Goal: Transaction & Acquisition: Book appointment/travel/reservation

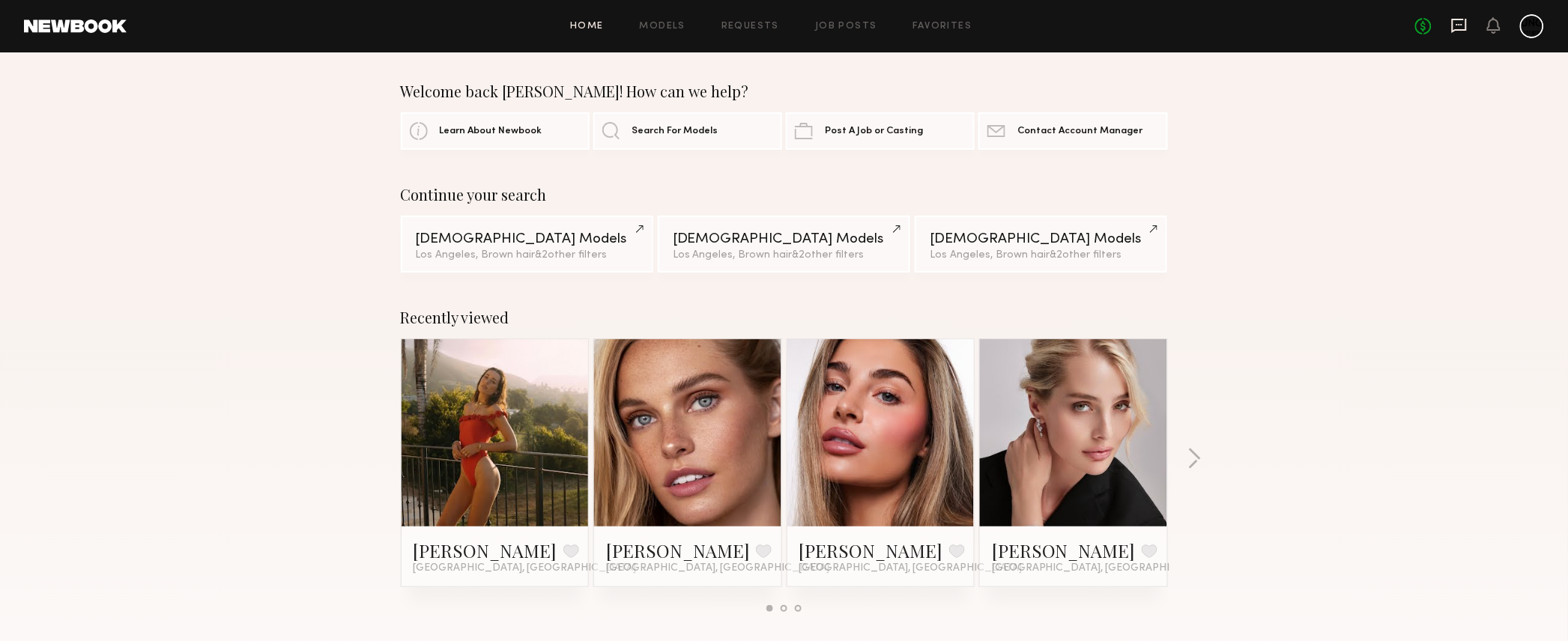
click at [1454, 23] on icon at bounding box center [1459, 26] width 17 height 17
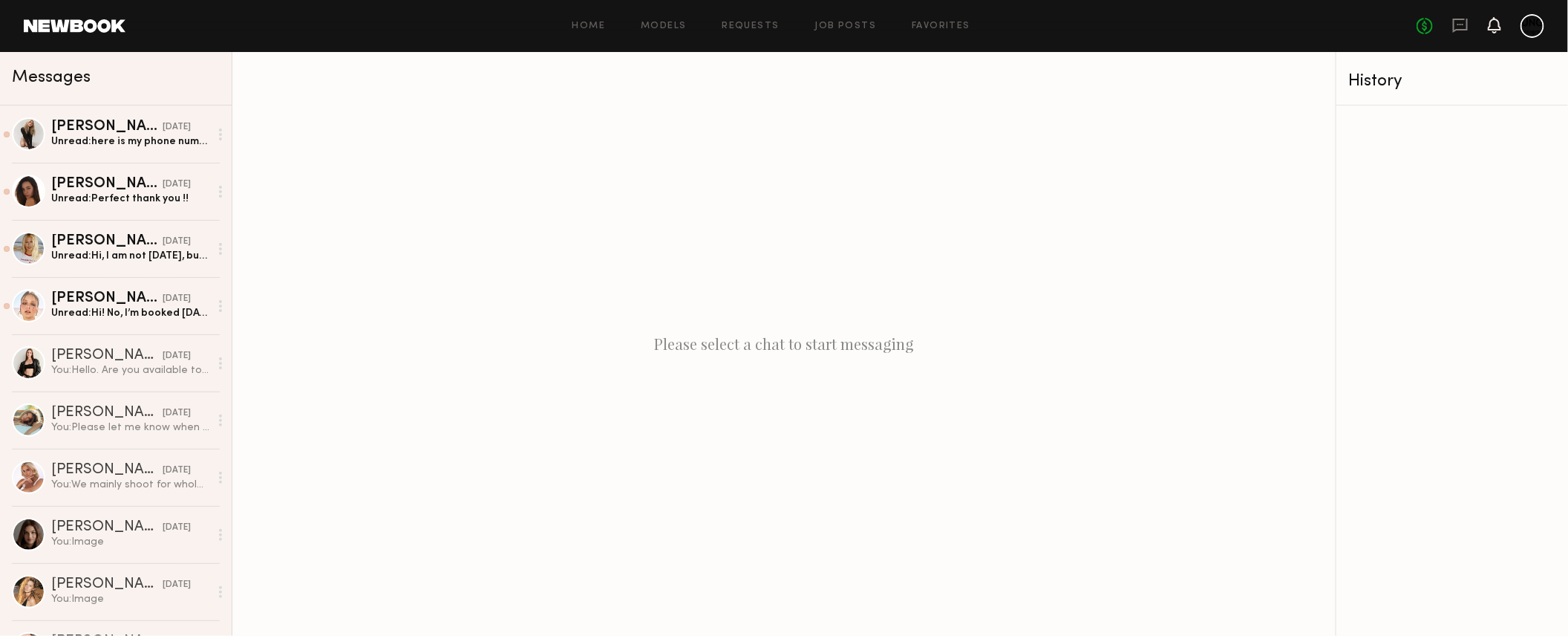
click at [1491, 27] on icon at bounding box center [1494, 24] width 12 height 10
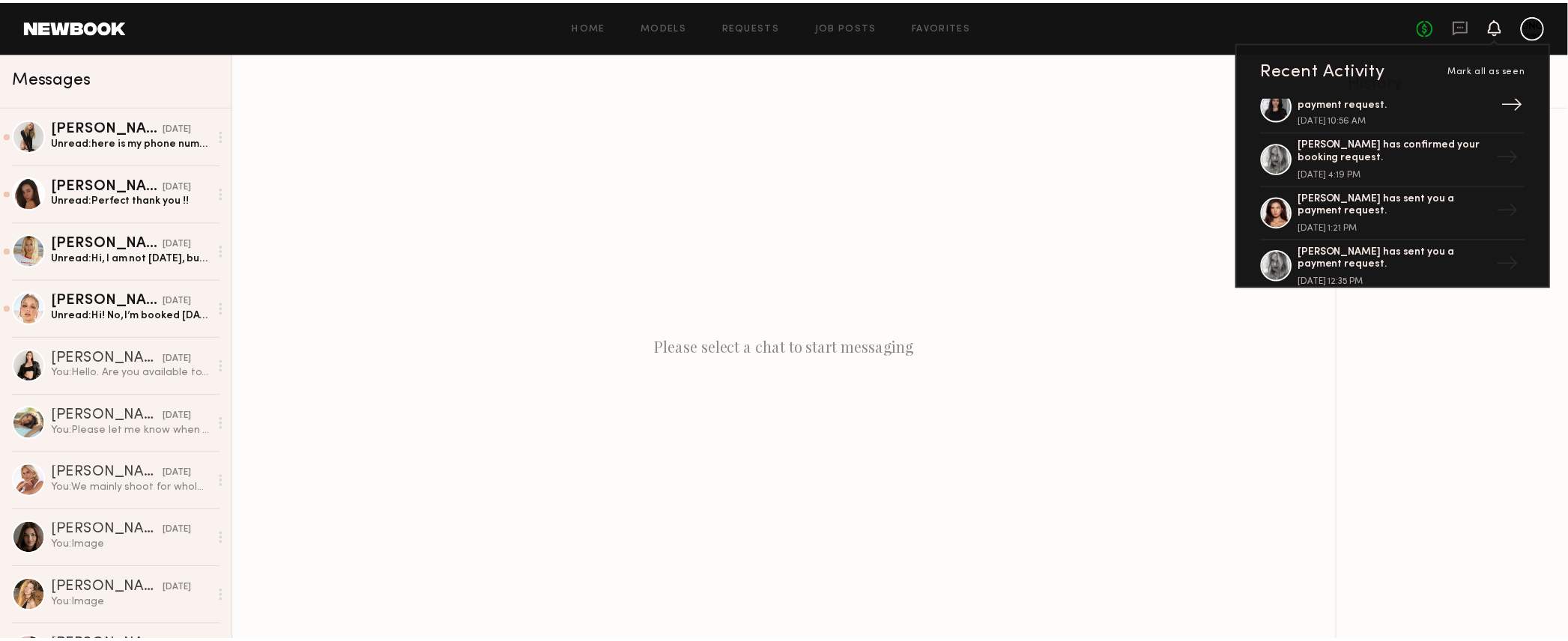
scroll to position [842, 0]
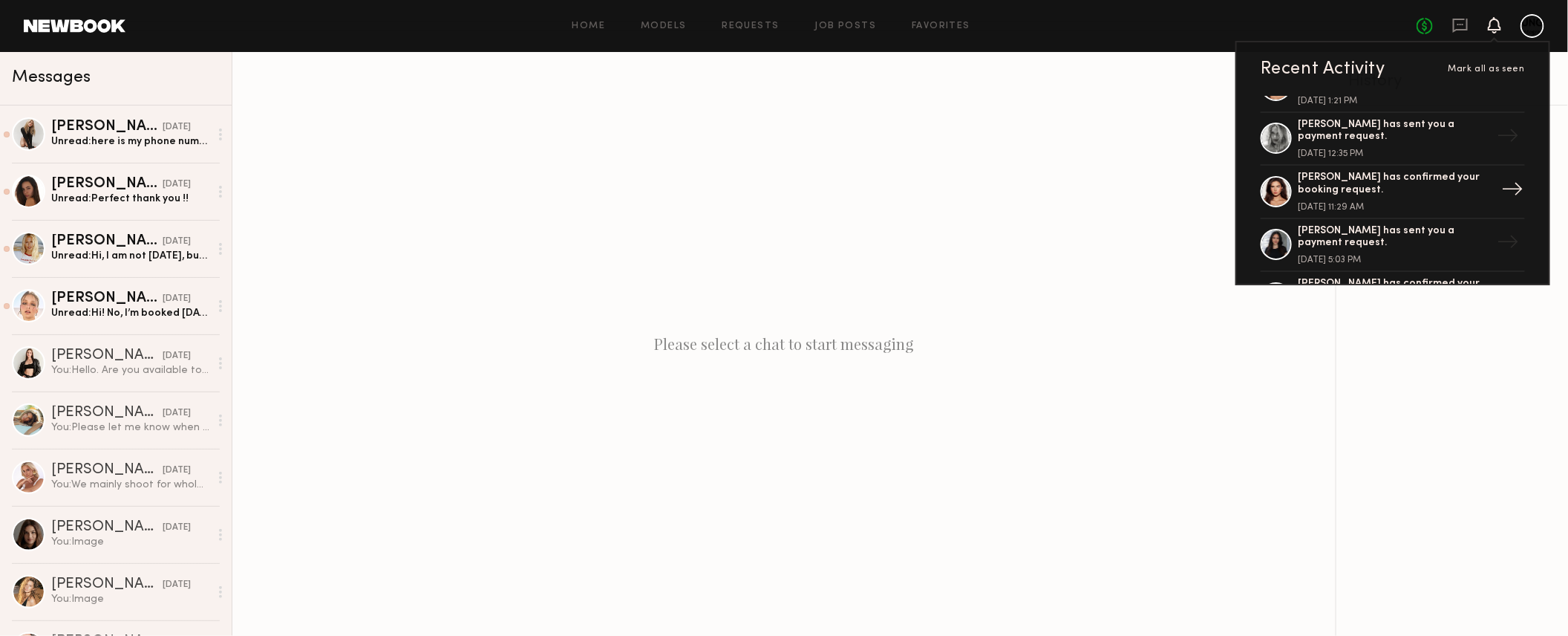
click at [1277, 176] on div at bounding box center [1276, 191] width 31 height 31
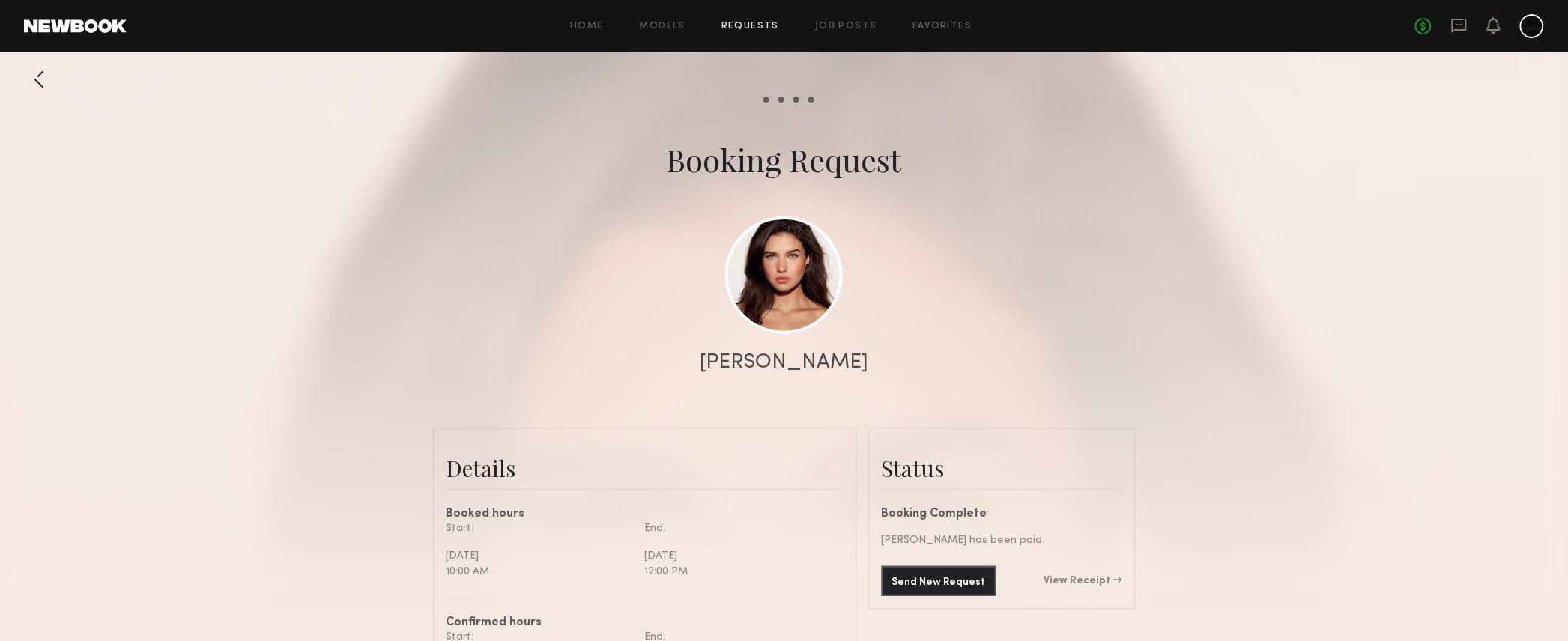
scroll to position [2426, 0]
click at [730, 279] on link at bounding box center [784, 274] width 117 height 117
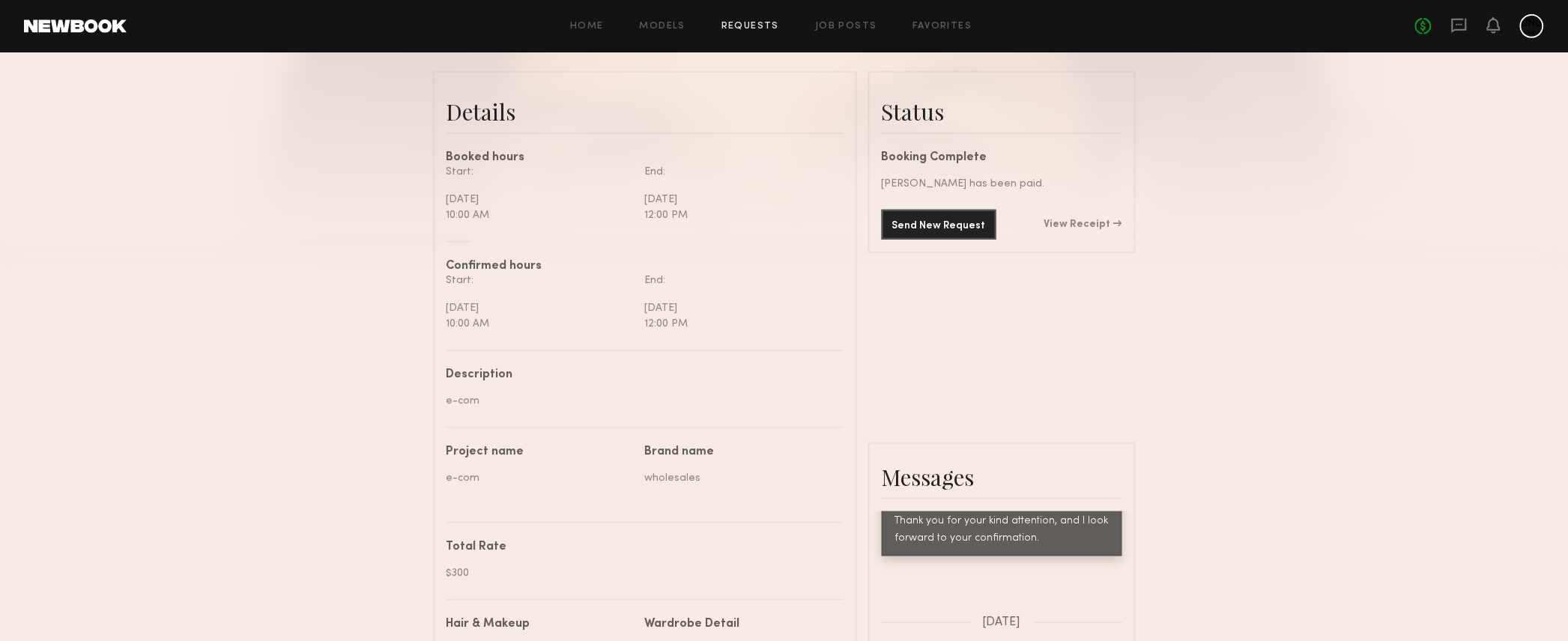
scroll to position [0, 0]
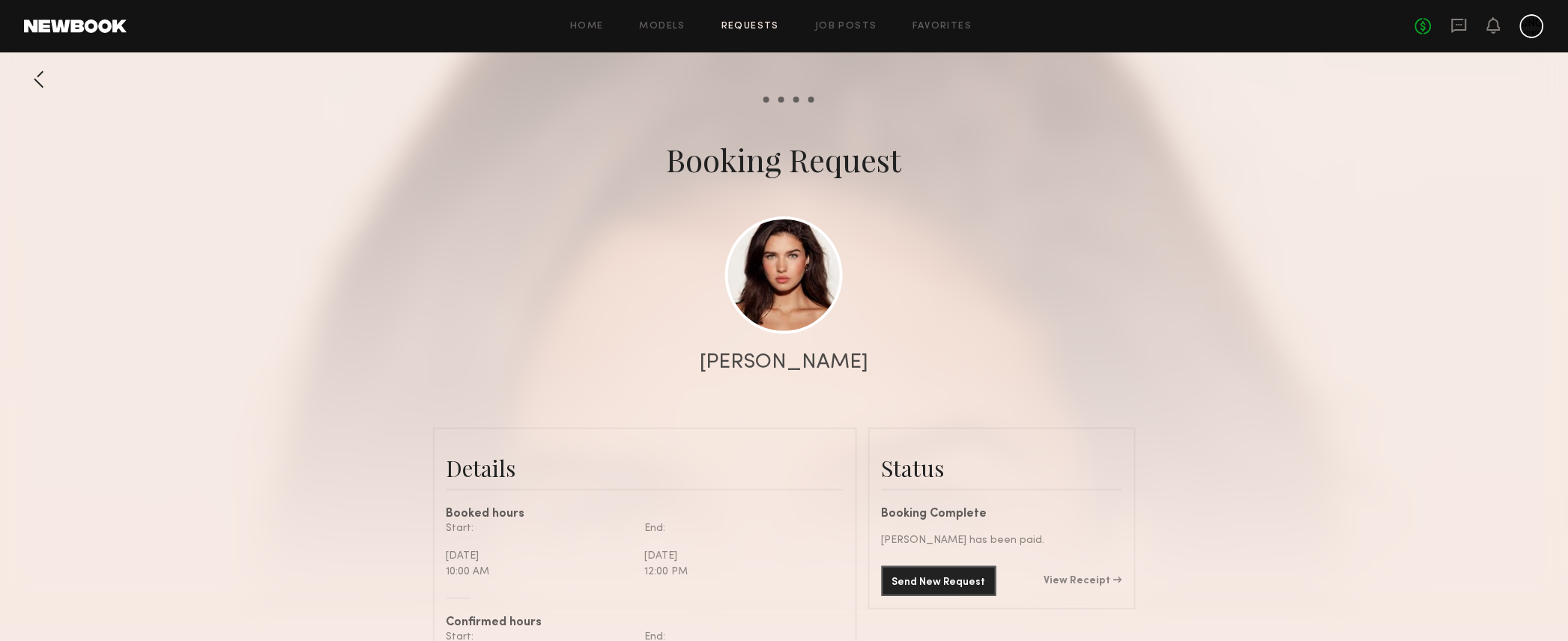
click at [24, 80] on div at bounding box center [39, 79] width 30 height 30
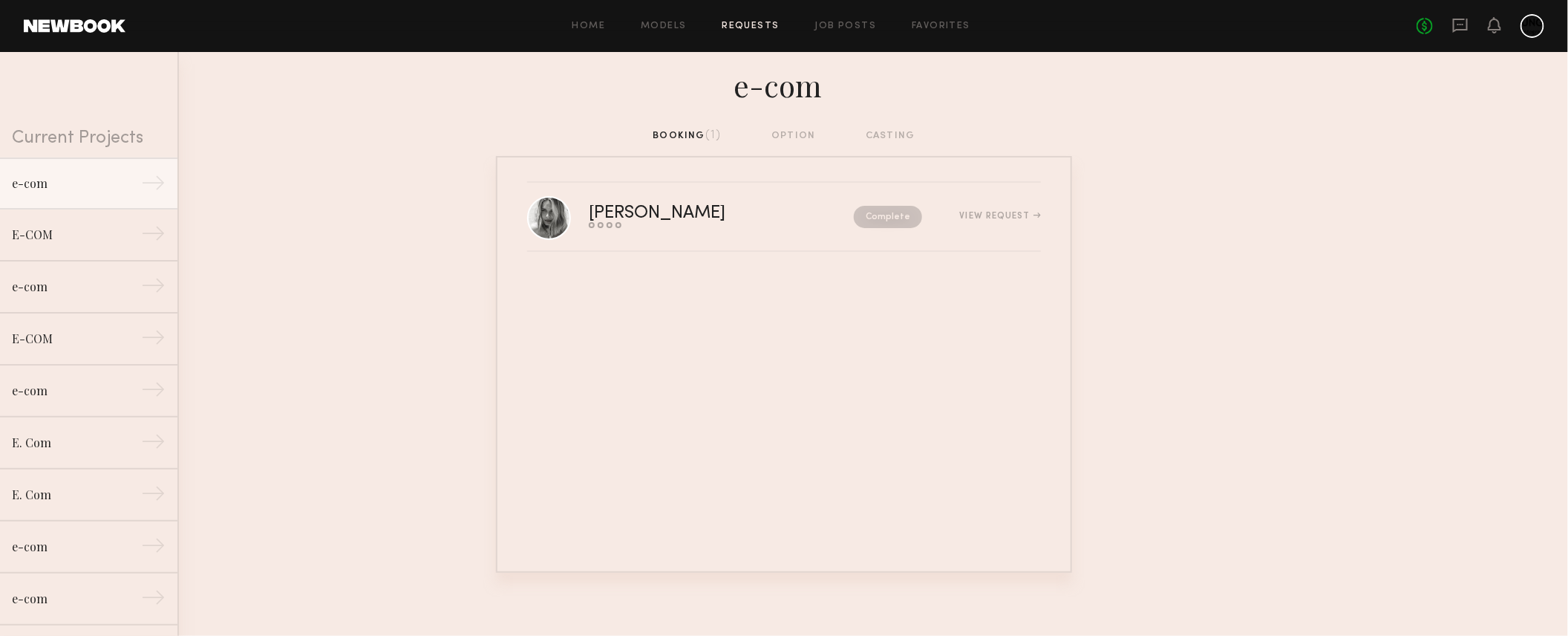
click at [53, 25] on link at bounding box center [75, 25] width 102 height 14
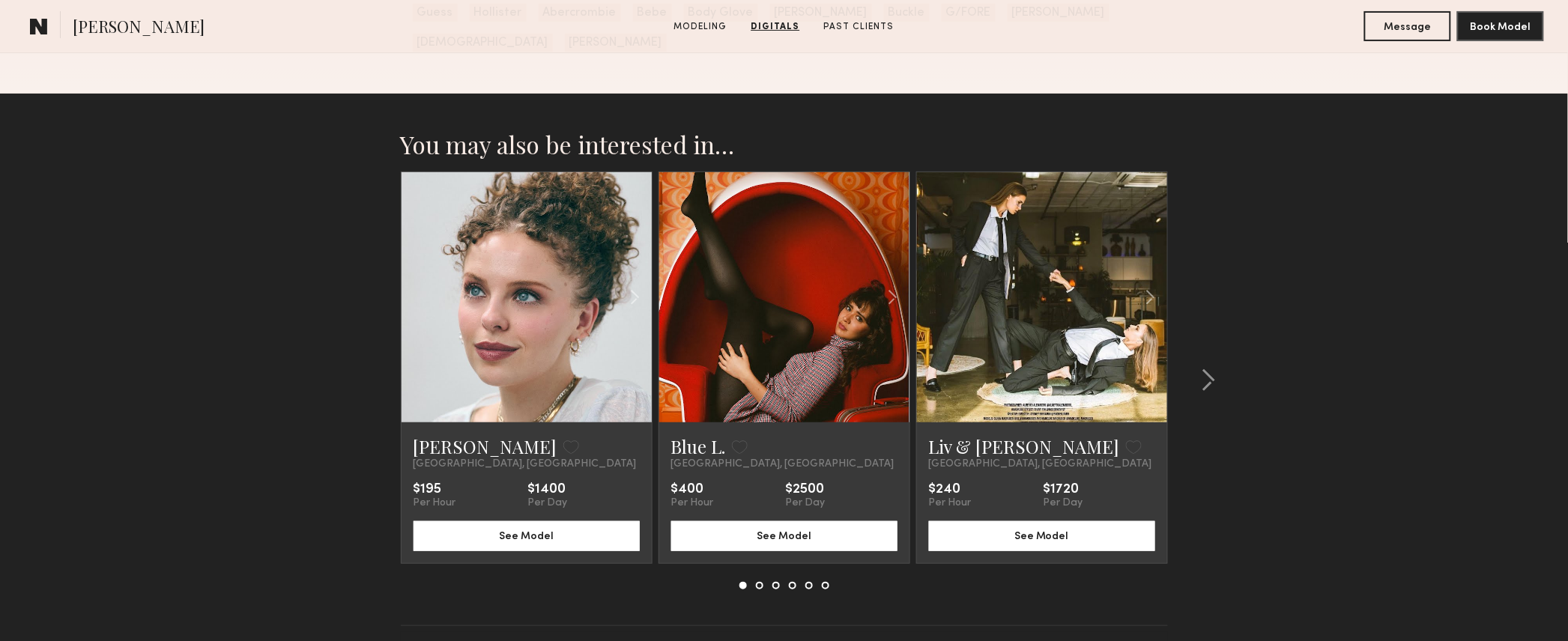
scroll to position [2246, 0]
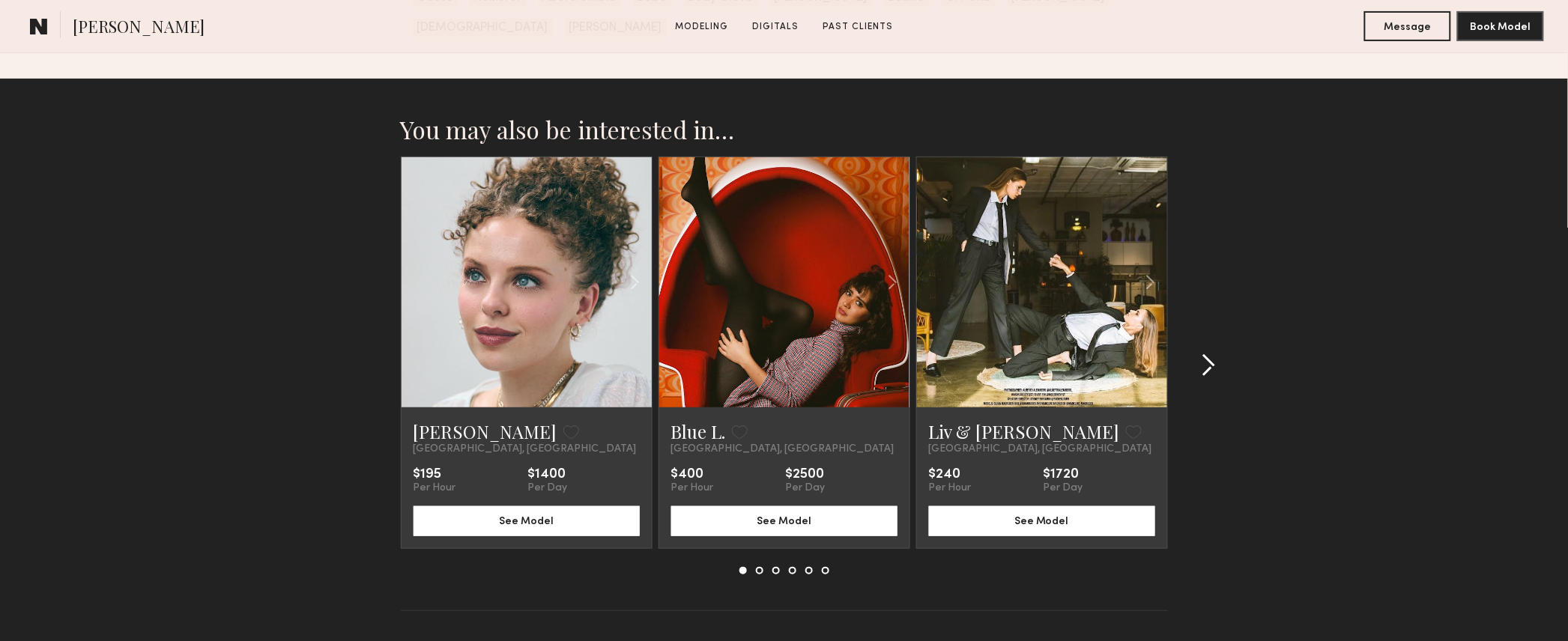
click at [1211, 353] on common-icon at bounding box center [1208, 365] width 15 height 24
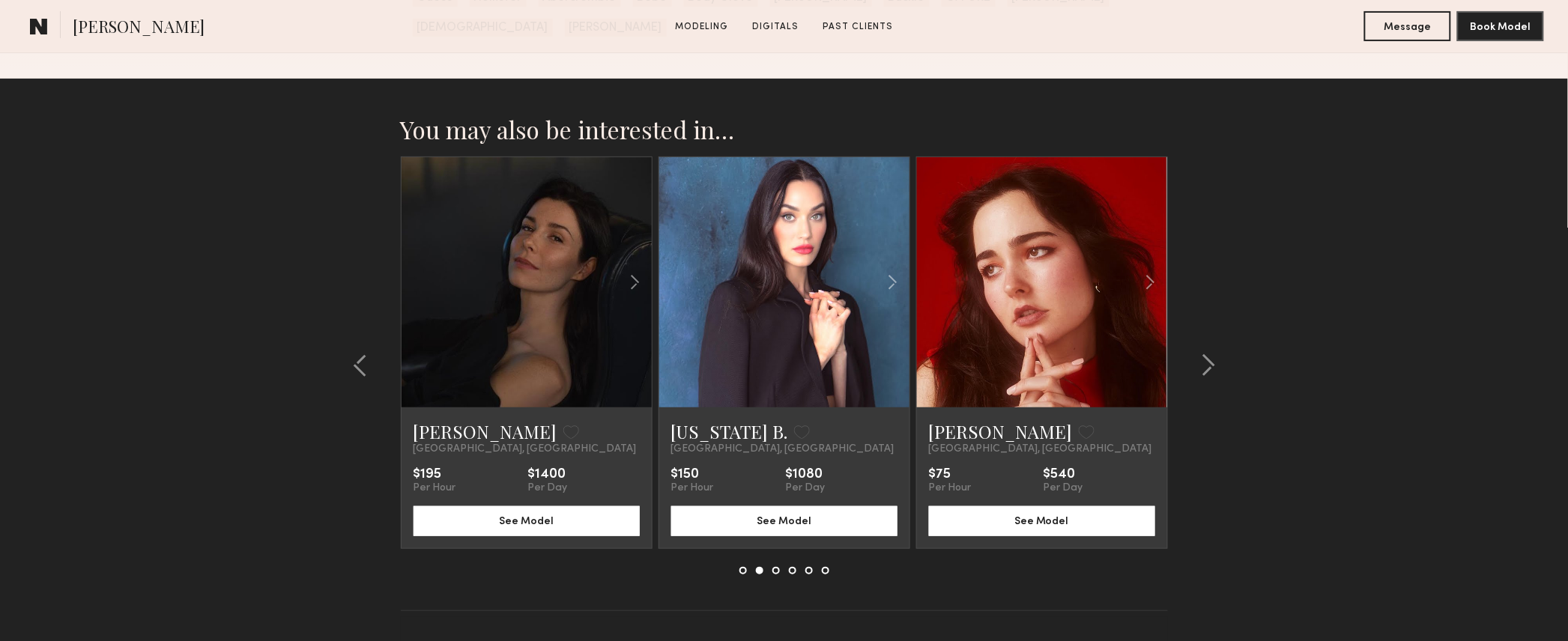
click at [773, 277] on link at bounding box center [784, 282] width 85 height 250
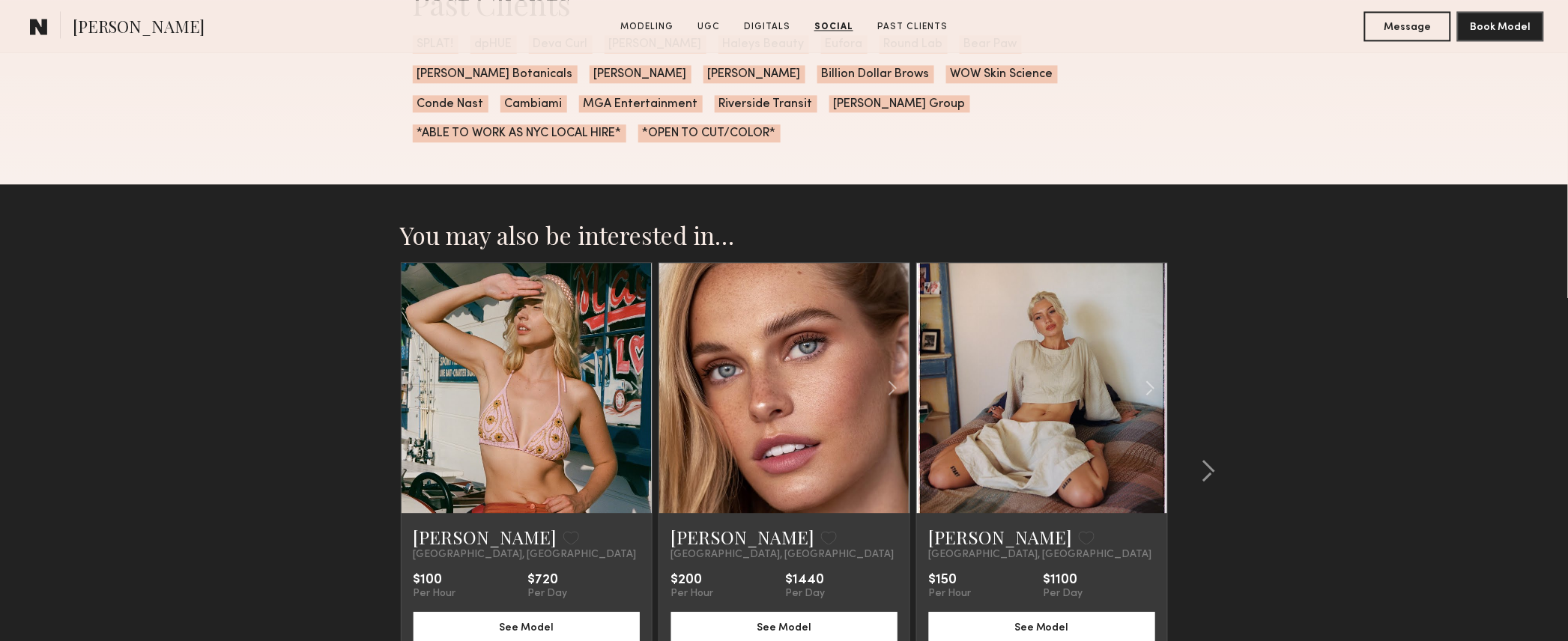
scroll to position [3453, 0]
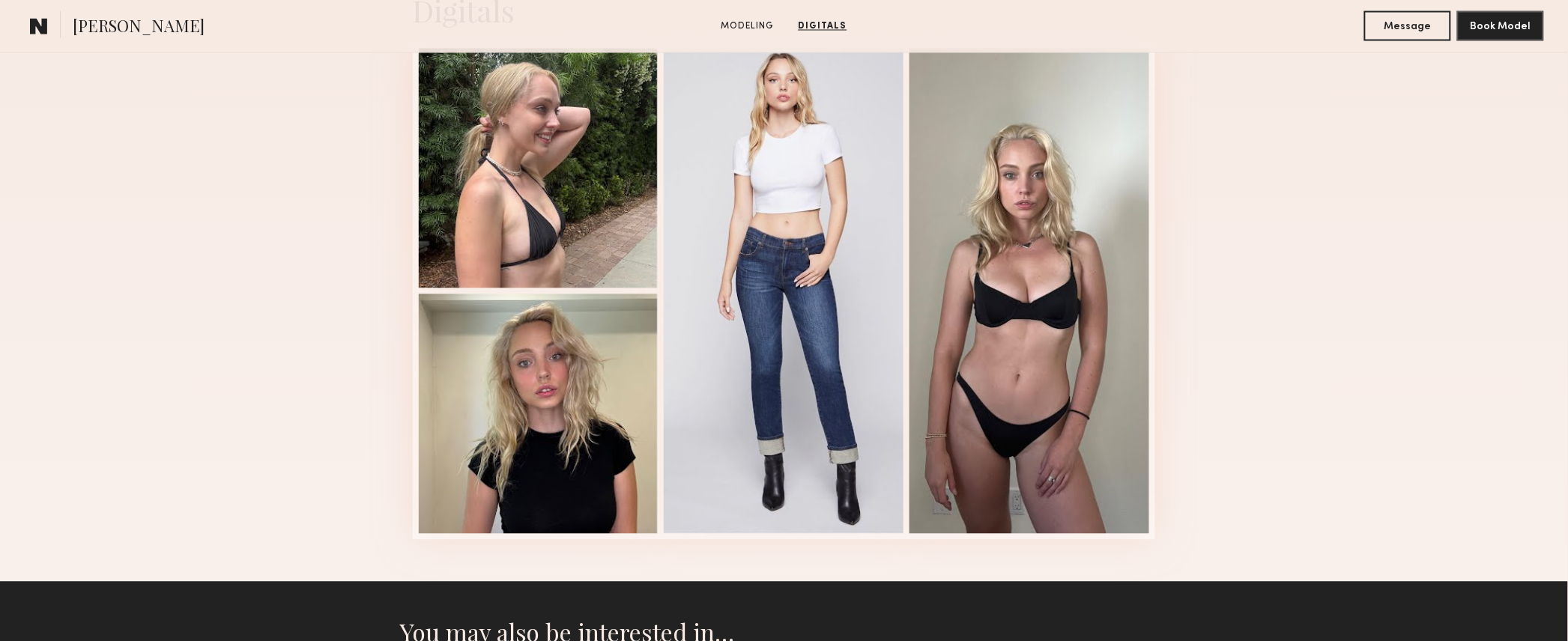
scroll to position [1019, 0]
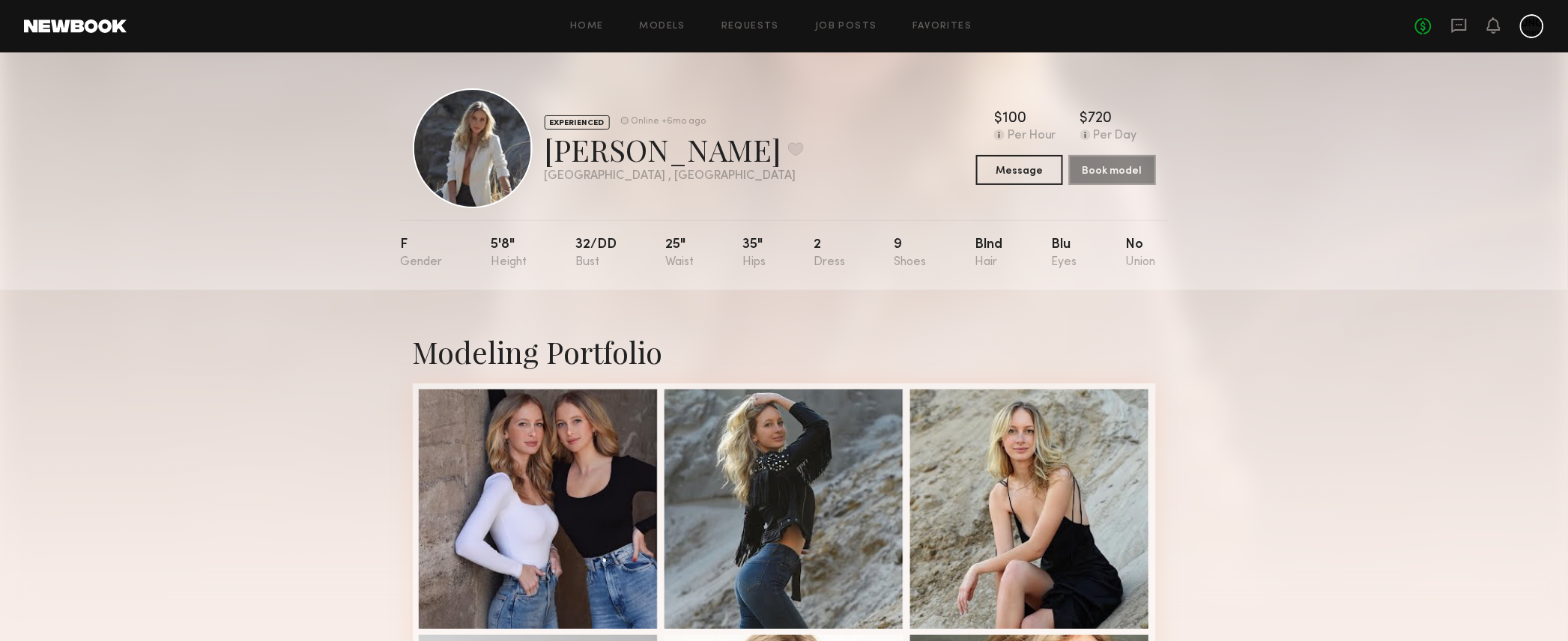
click at [1403, 465] on div "Modeling Portfolio" at bounding box center [784, 606] width 1568 height 633
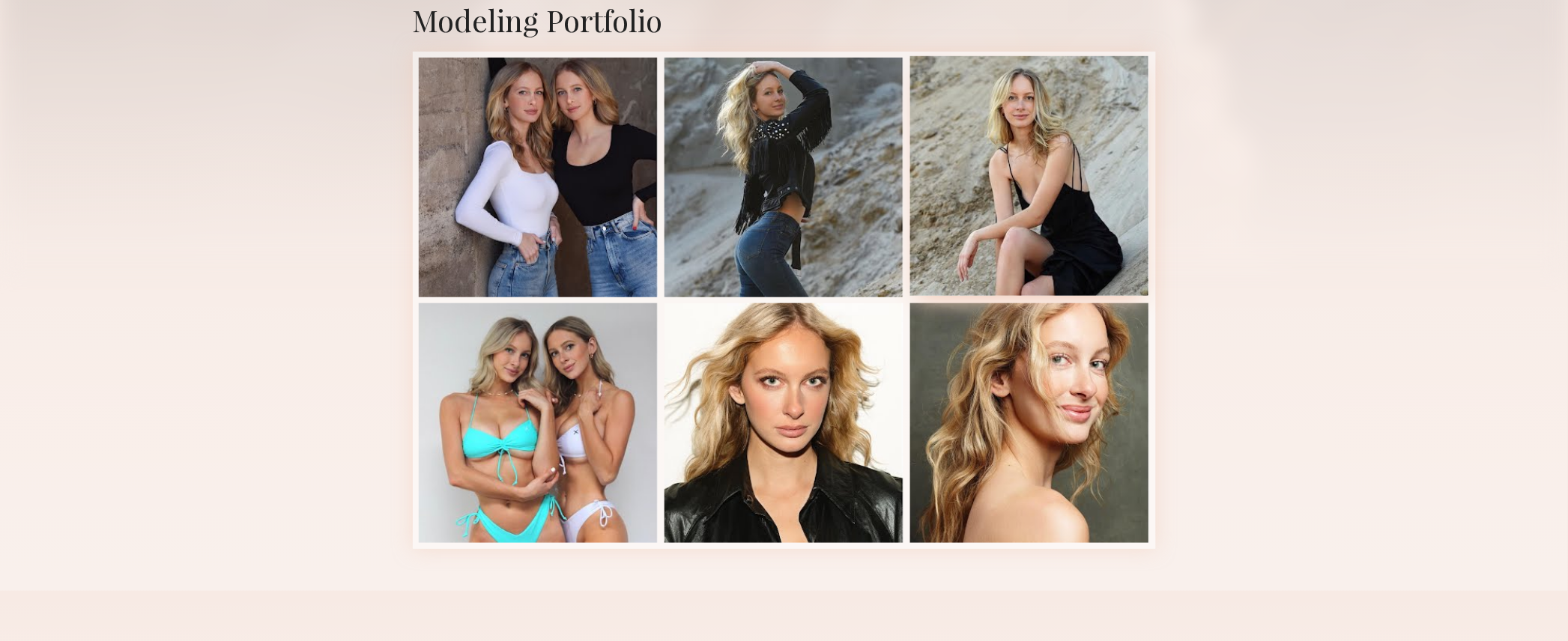
scroll to position [329, 0]
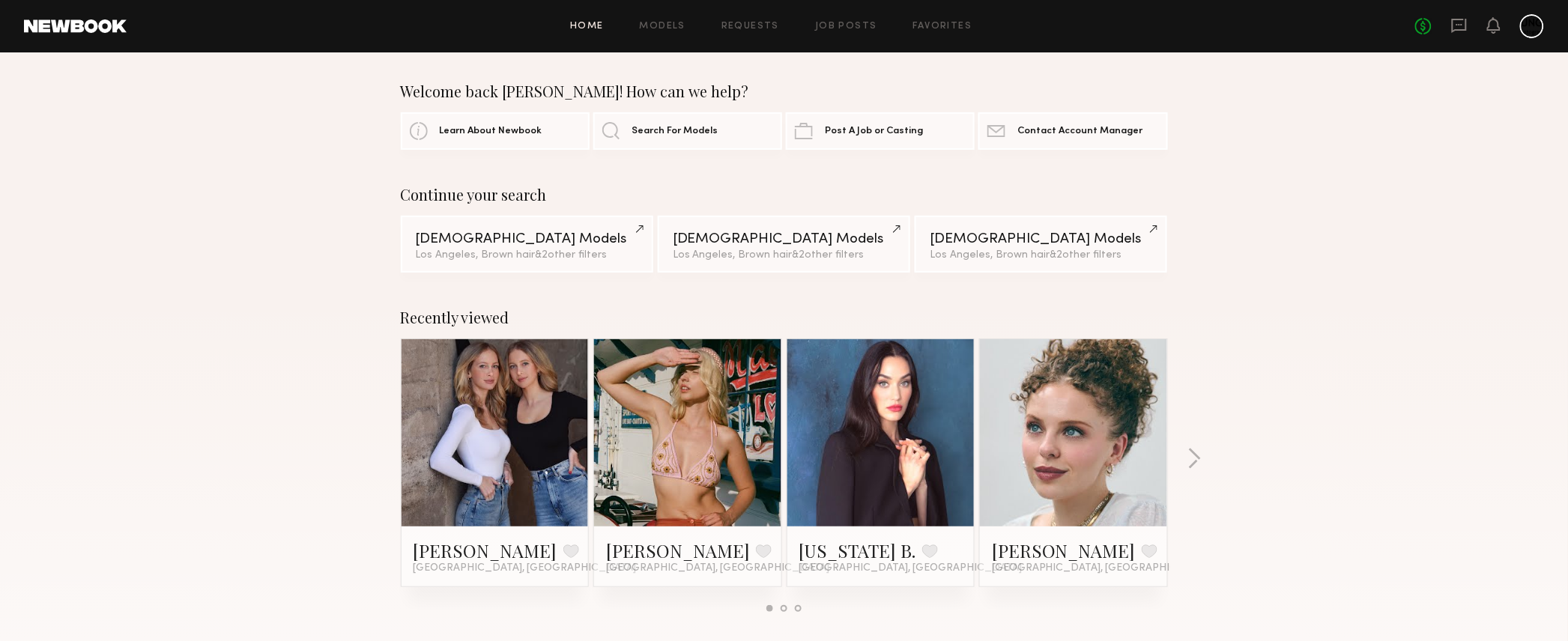
click at [1475, 267] on div "Continue your search Female Models Los Angeles, Brown hair & 2 other filter s +…" at bounding box center [784, 228] width 1568 height 87
click at [1453, 17] on icon at bounding box center [1459, 26] width 17 height 17
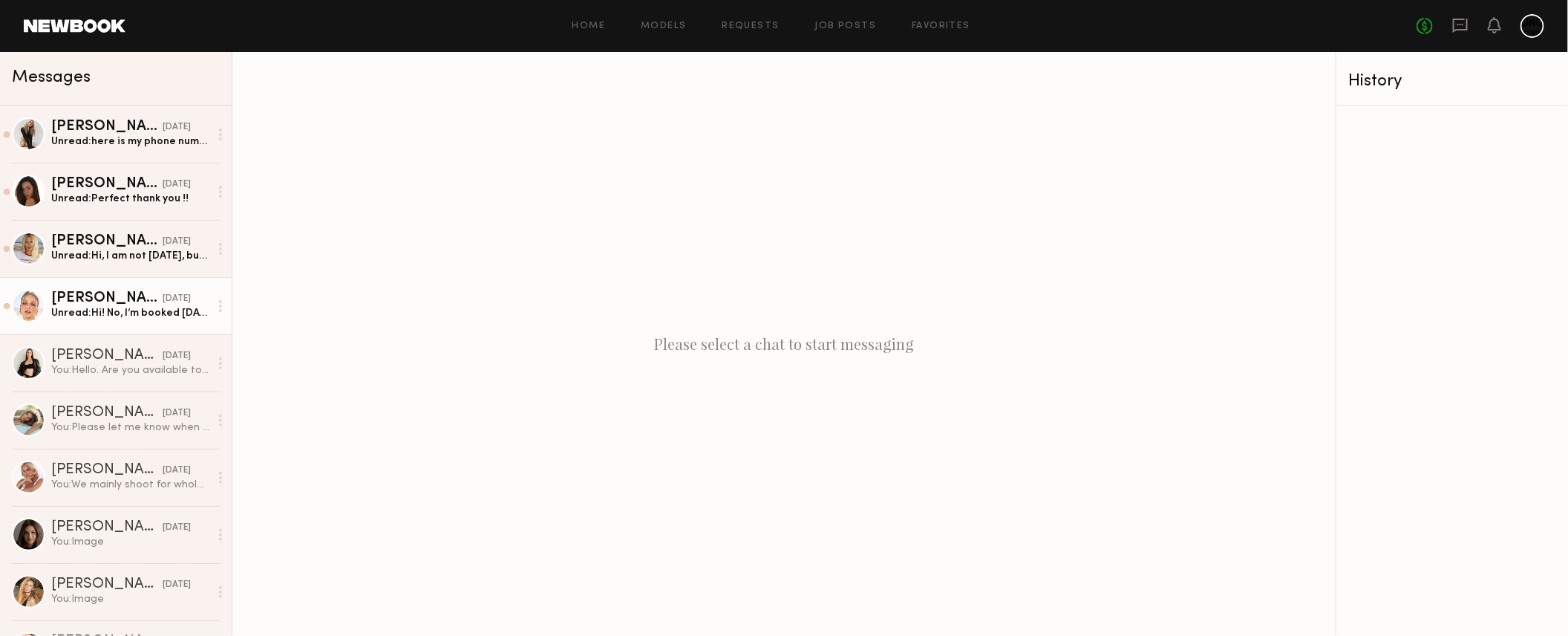
click at [139, 312] on div "Unread: Hi! No, I’m booked tomorrow. What about Thursday?" at bounding box center [130, 313] width 158 height 15
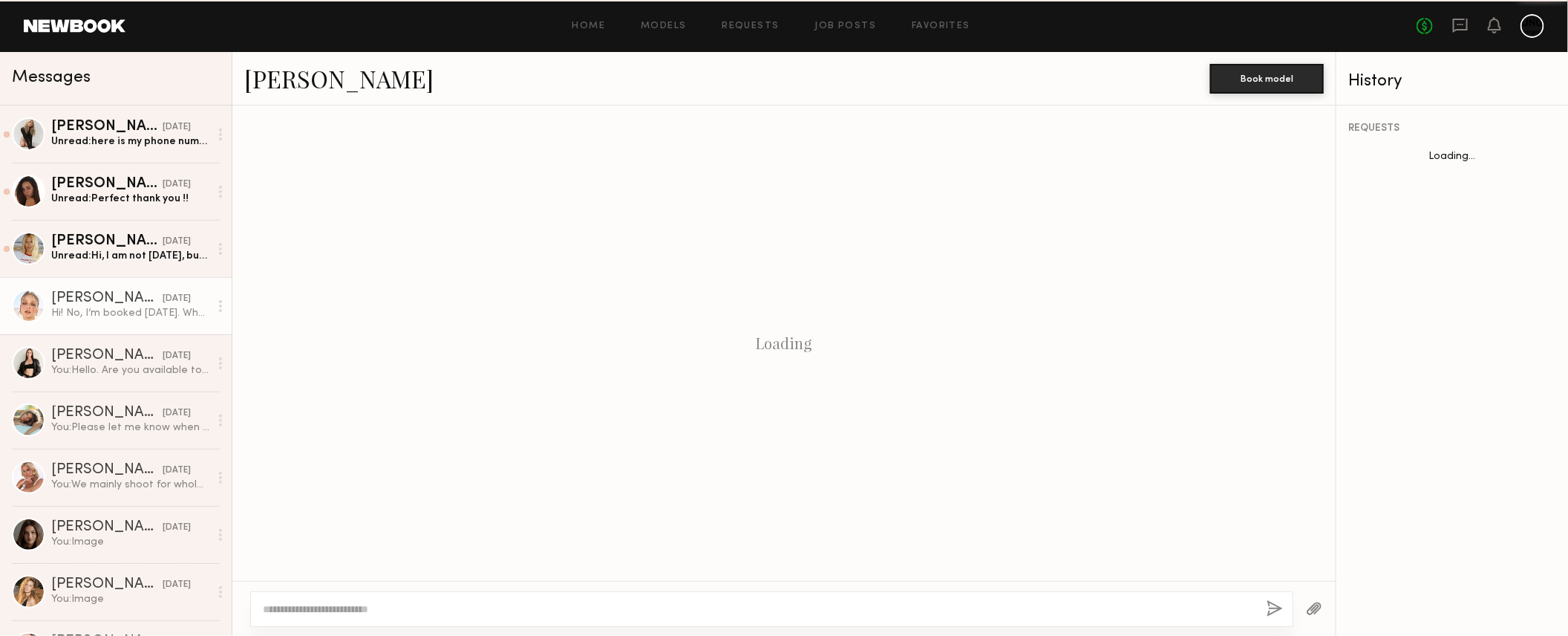
scroll to position [1186, 0]
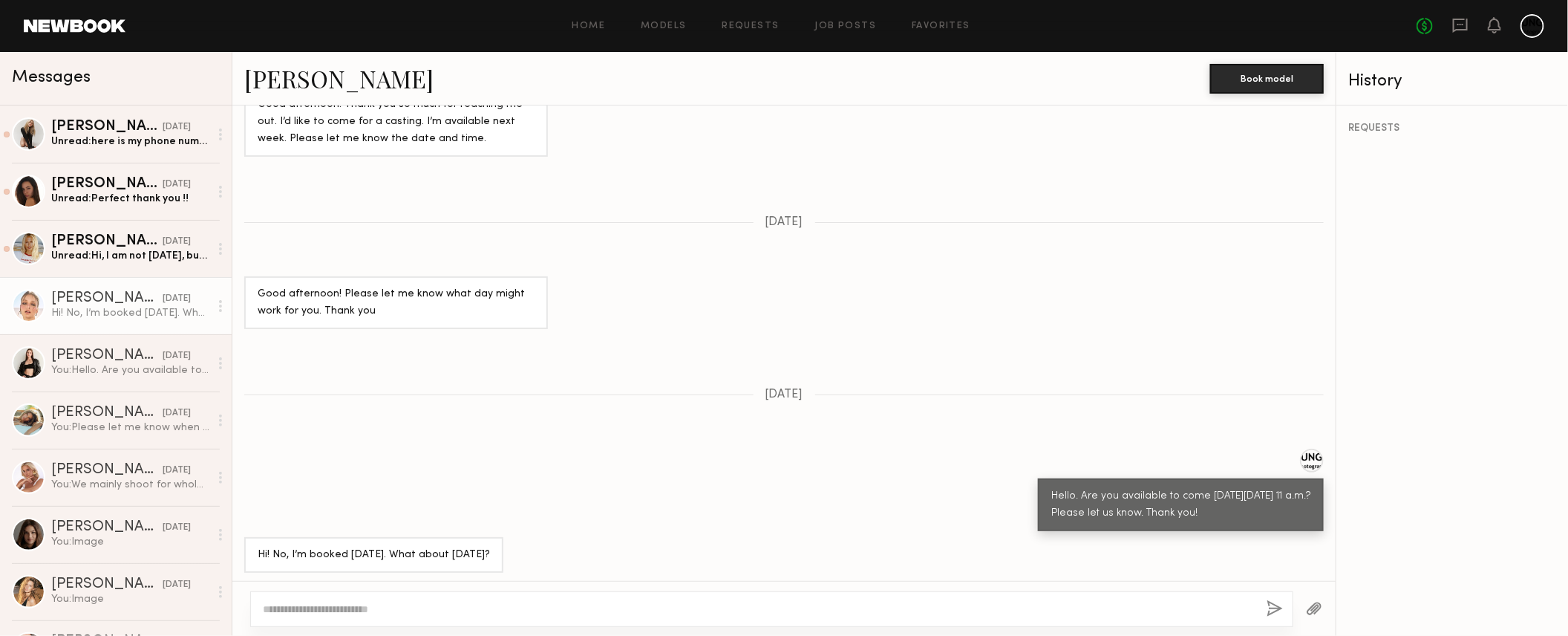
click at [316, 605] on textarea at bounding box center [759, 609] width 992 height 15
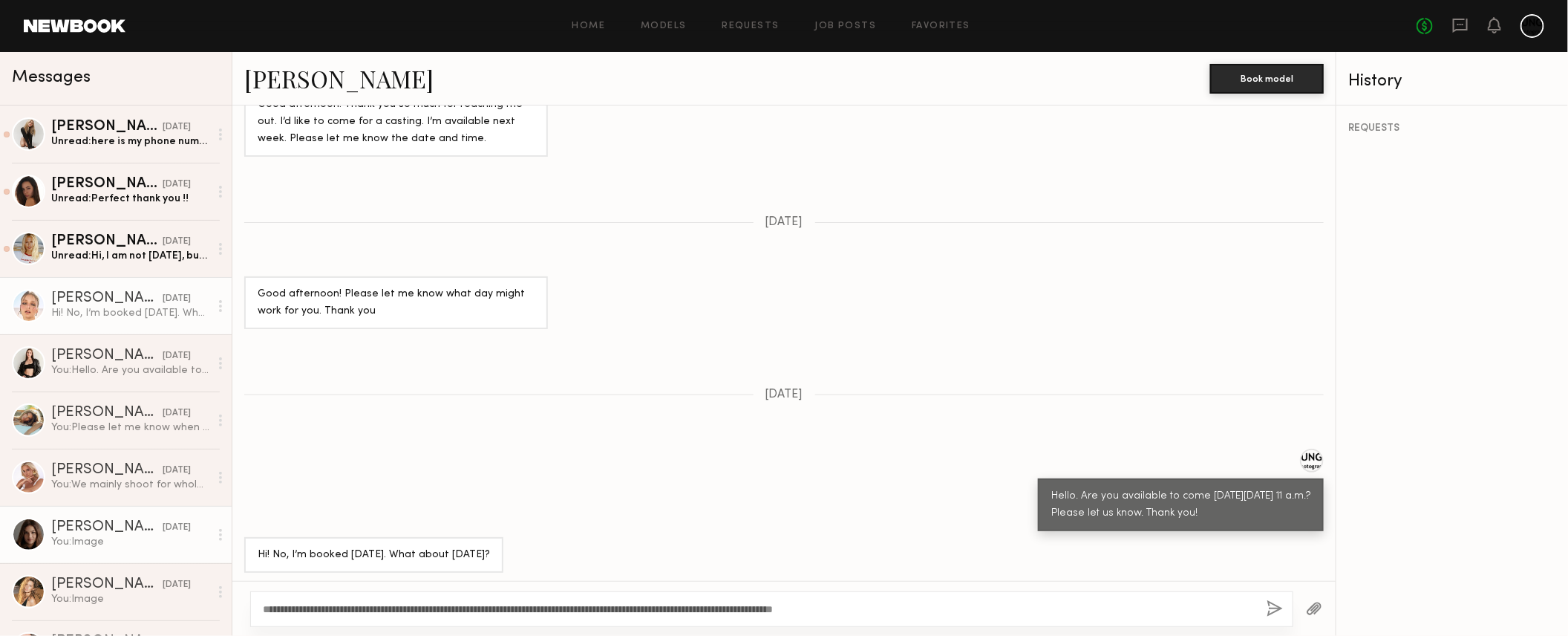
drag, startPoint x: 952, startPoint y: 606, endPoint x: 139, endPoint y: 550, distance: 814.9
click at [139, 550] on div "Messages Carlie W. 10/10/2025 Unread: here is my phone number sometimes I don’t…" at bounding box center [784, 344] width 1568 height 584
type textarea "**********"
click at [1278, 605] on button "button" at bounding box center [1275, 610] width 16 height 18
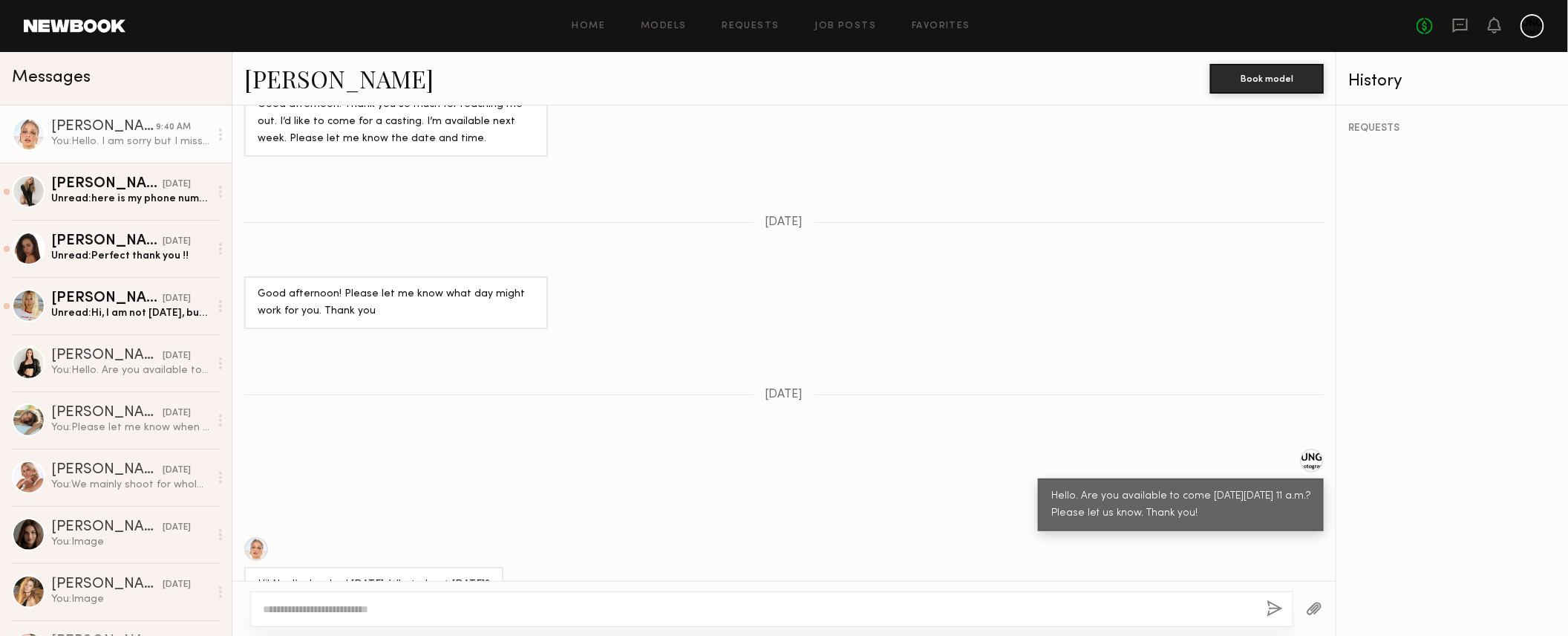
scroll to position [1519, 0]
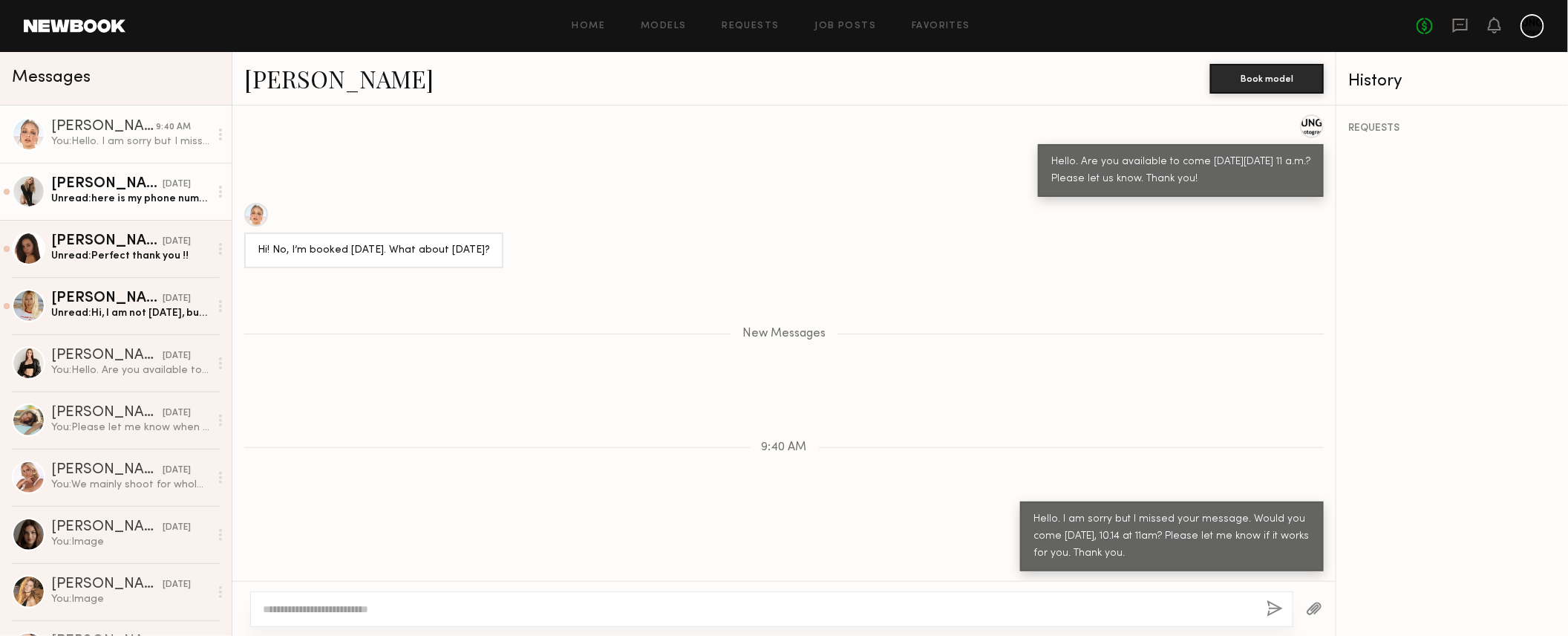
click at [91, 183] on div "[PERSON_NAME]" at bounding box center [106, 184] width 111 height 15
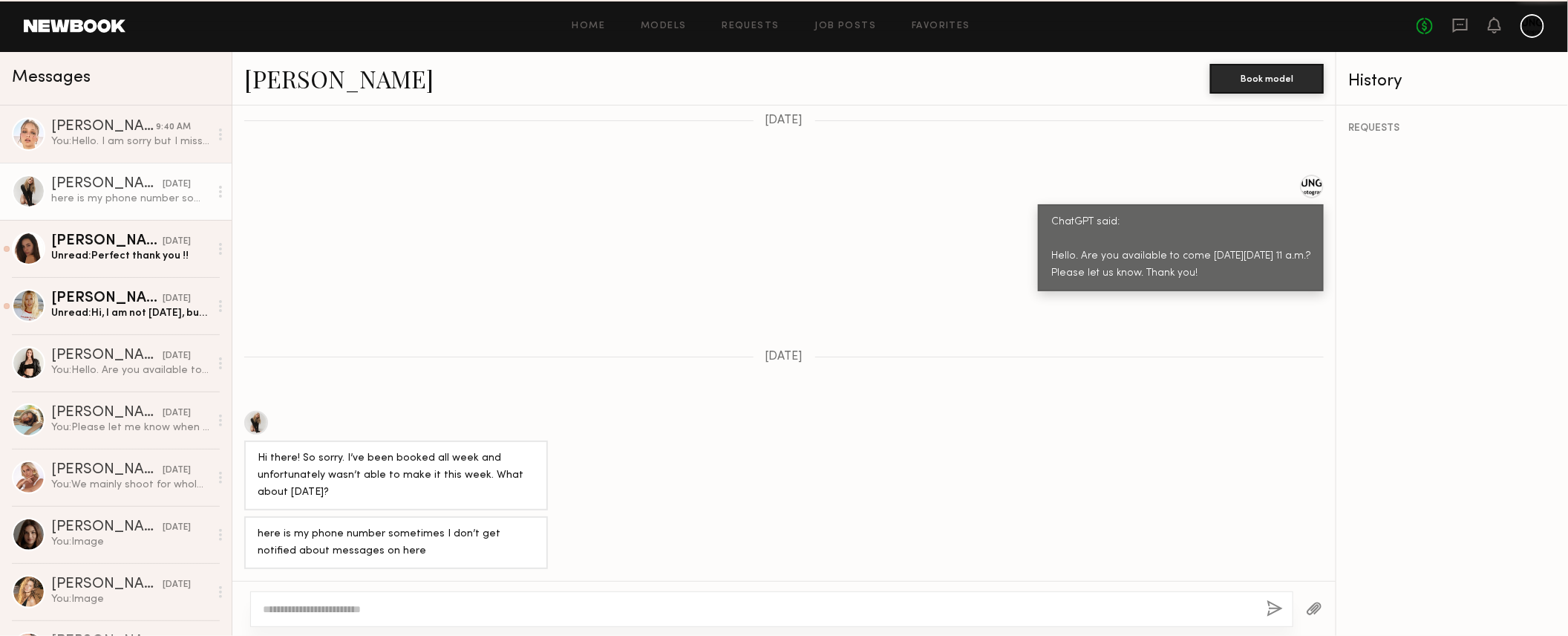
scroll to position [981, 0]
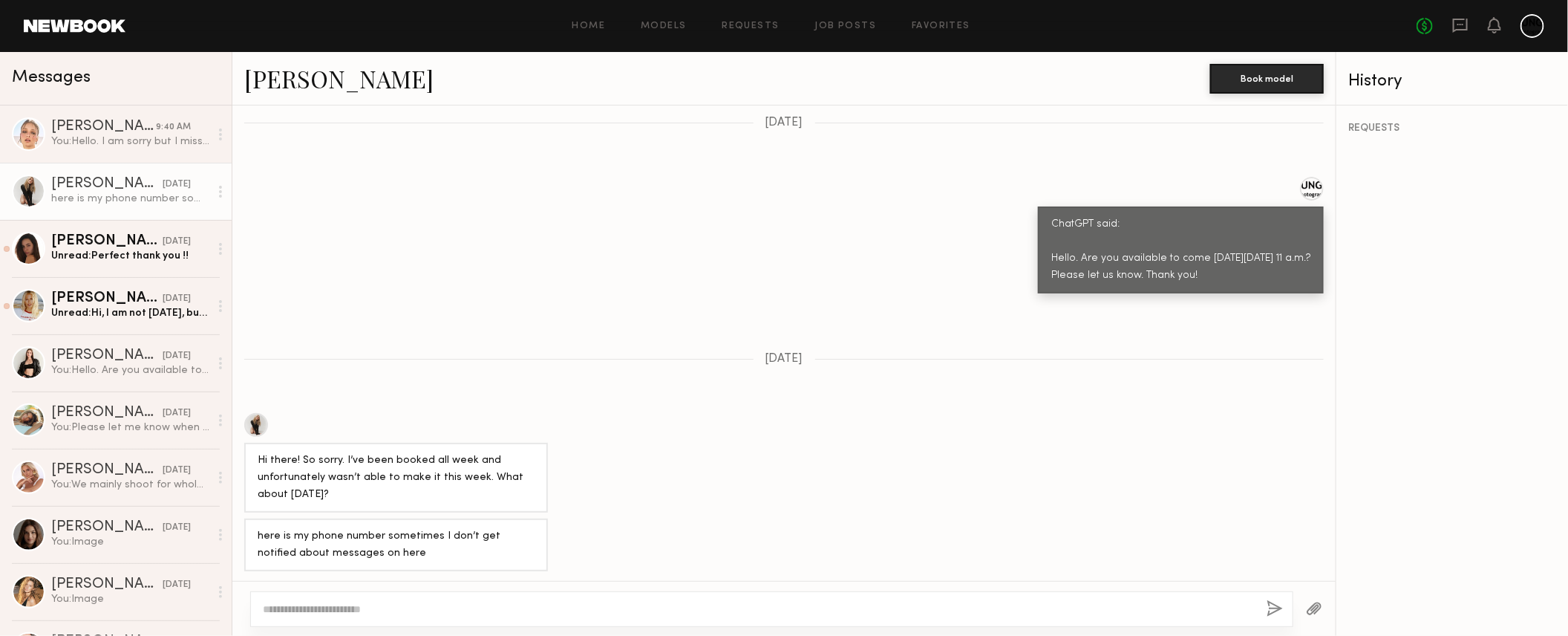
click at [312, 610] on textarea at bounding box center [759, 609] width 992 height 15
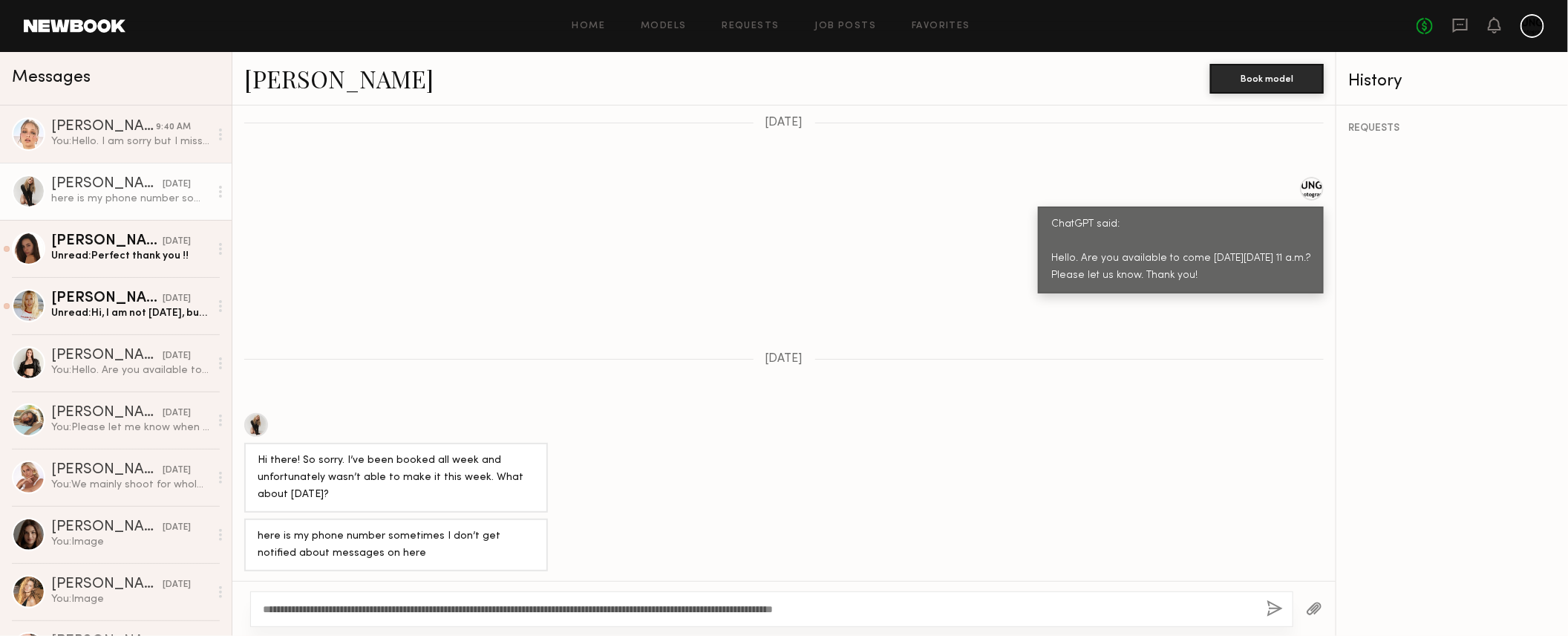
type textarea "**********"
click at [1267, 613] on button "button" at bounding box center [1275, 610] width 16 height 18
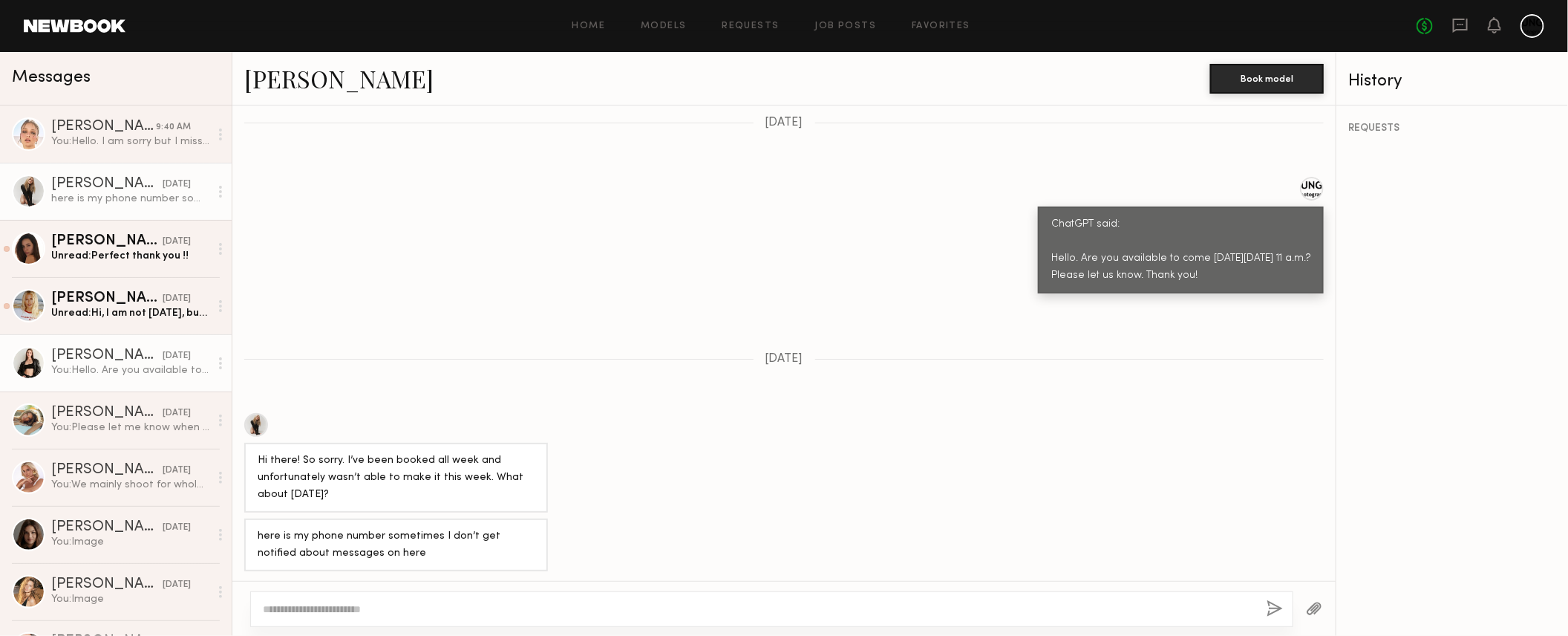
scroll to position [1285, 0]
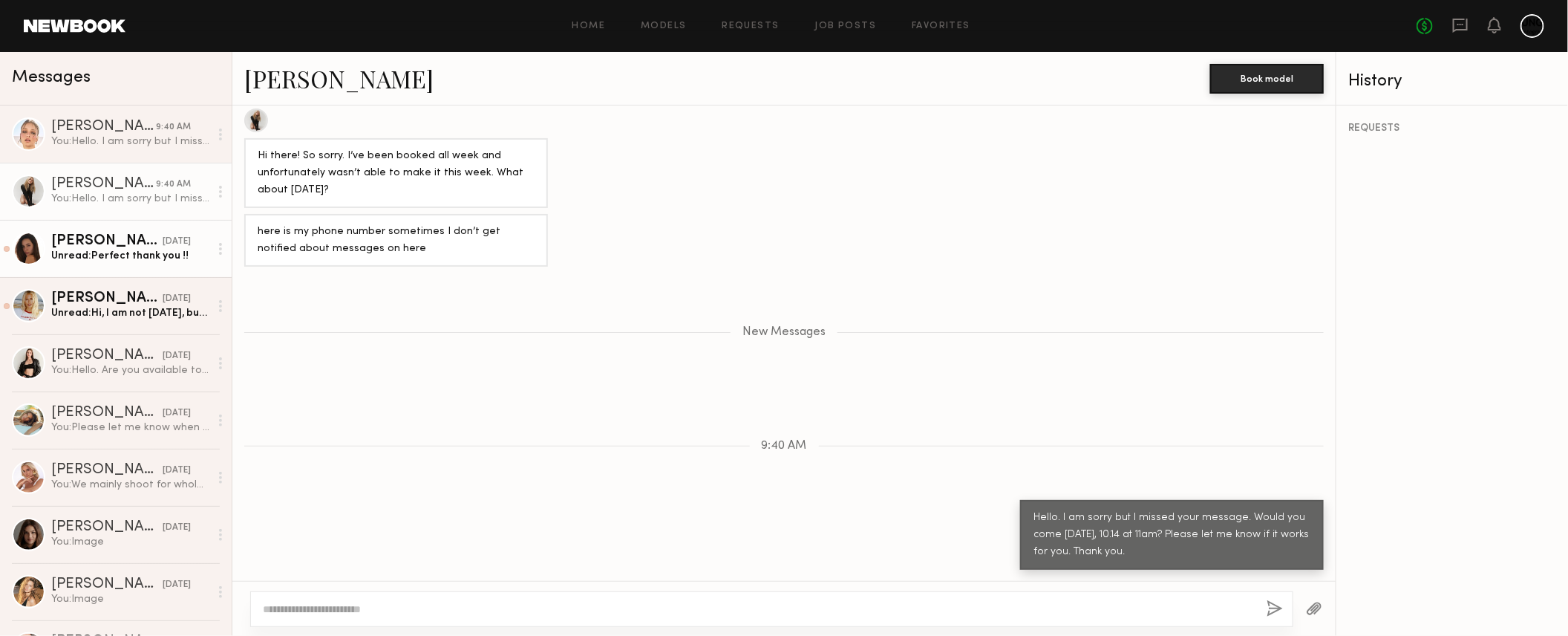
click at [156, 262] on div "Unread: Perfect thank you !!" at bounding box center [130, 256] width 158 height 15
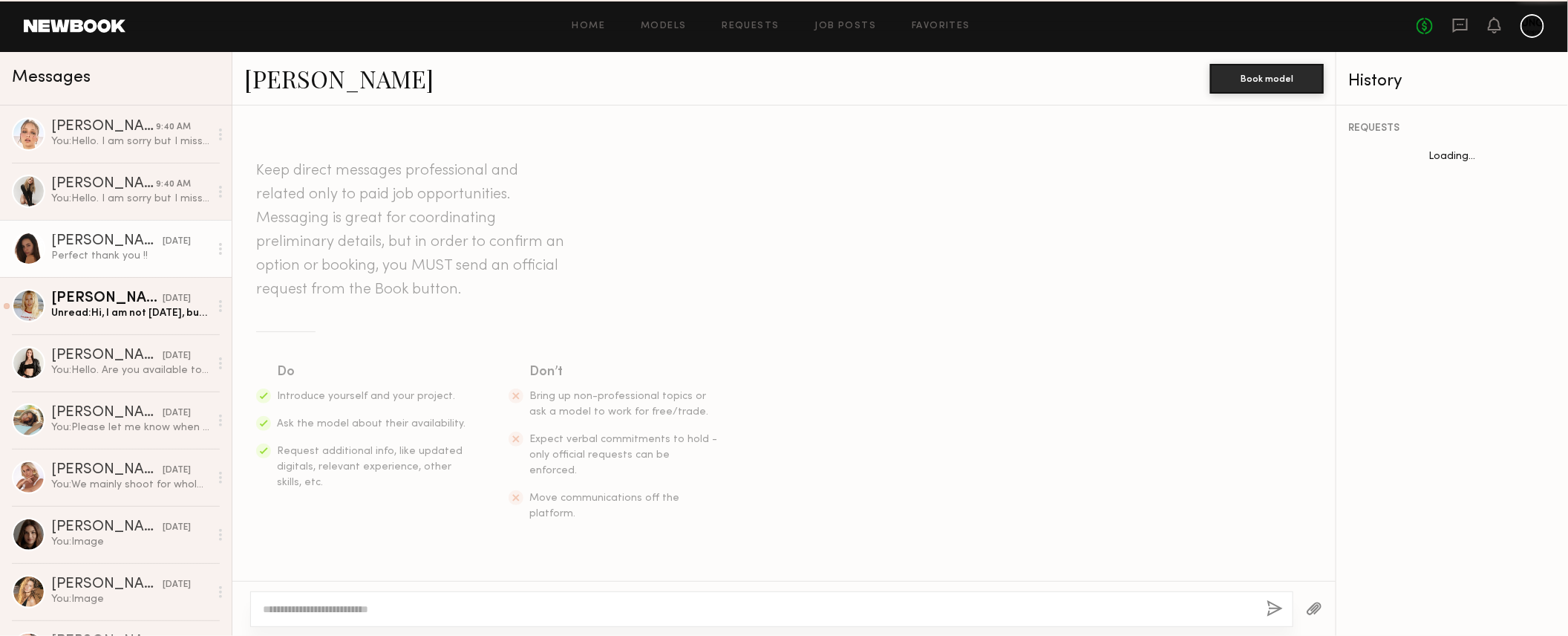
scroll to position [1020, 0]
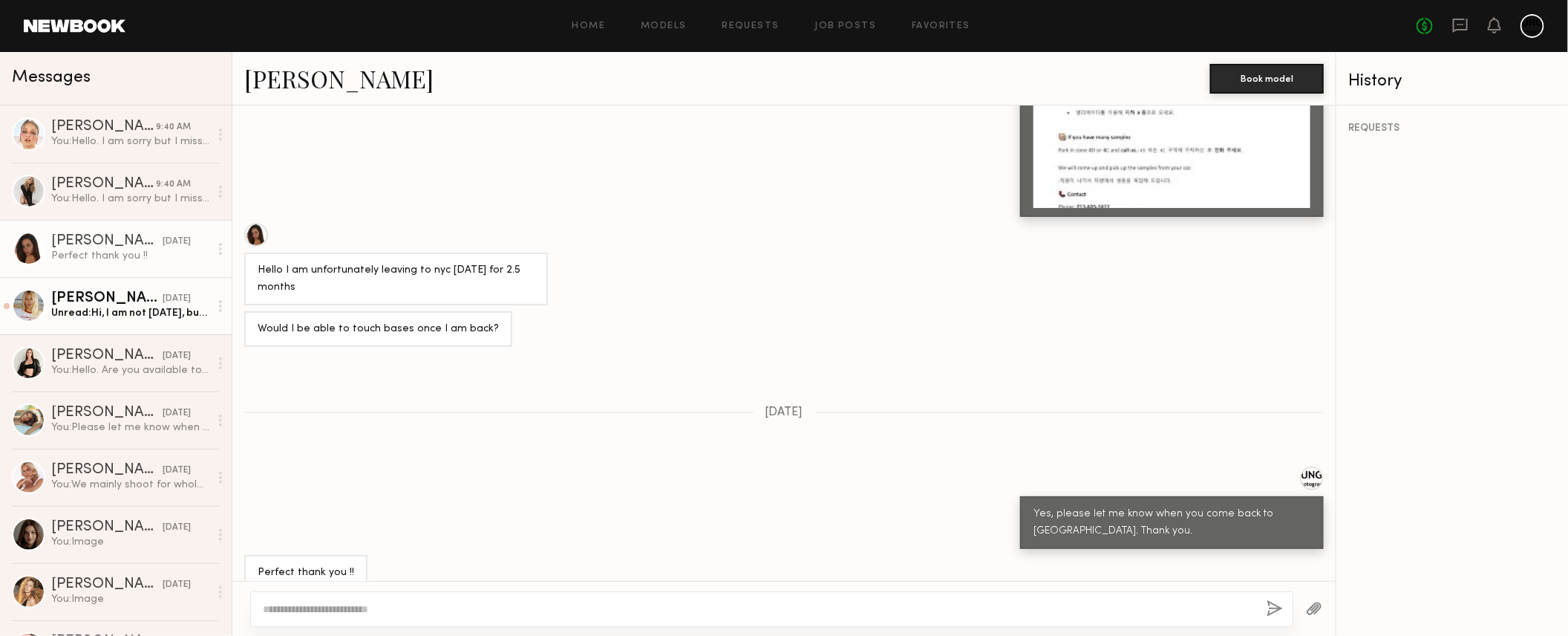
click at [75, 321] on link "Emily T. 10/07/2025 Unread: Hi, I am not tomorrow, but I could Thursday!" at bounding box center [116, 305] width 232 height 57
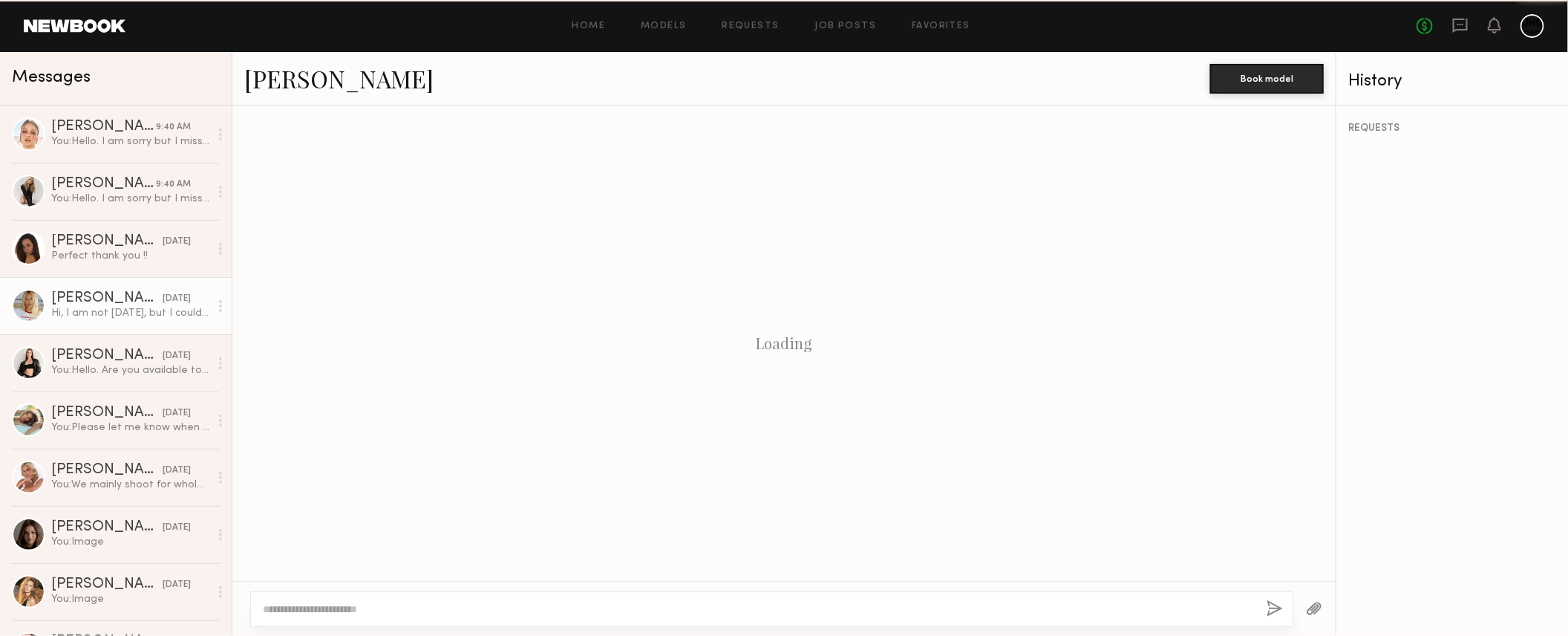
scroll to position [1516, 0]
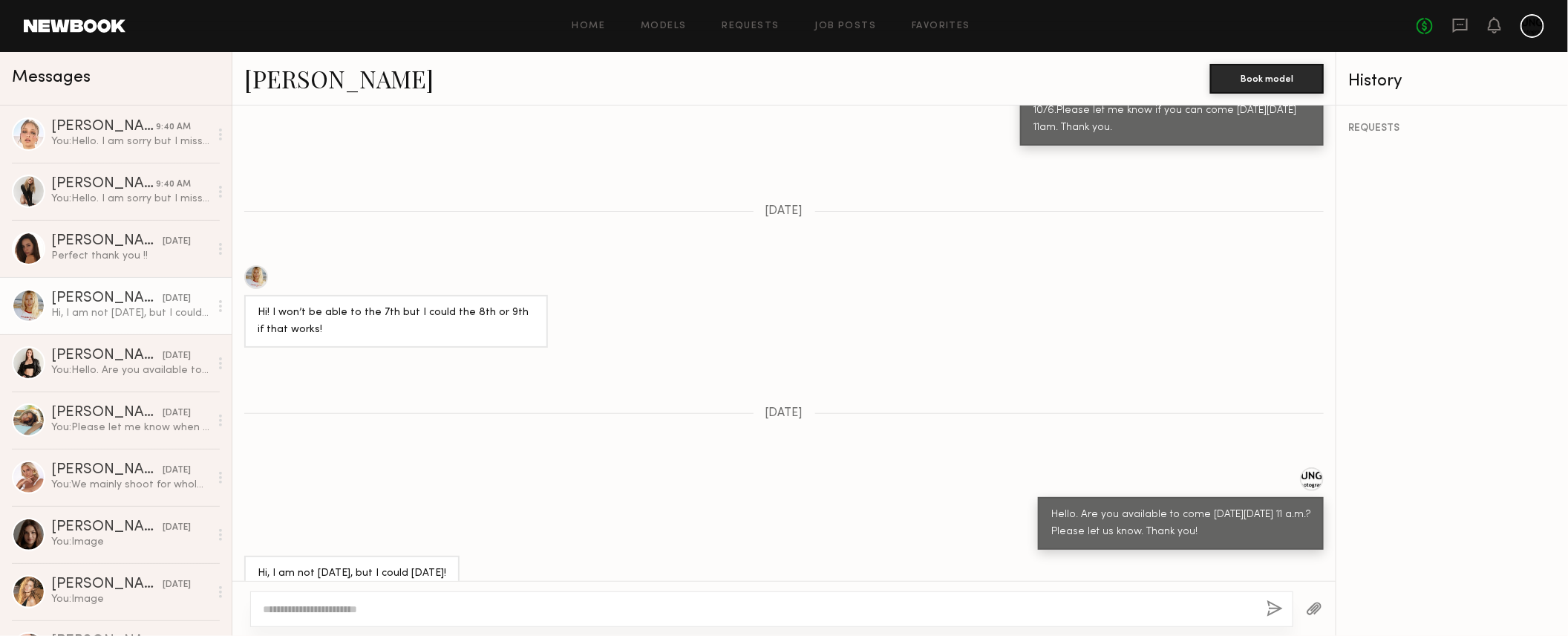
click at [336, 598] on div at bounding box center [771, 609] width 1043 height 35
click at [336, 604] on textarea at bounding box center [759, 609] width 992 height 15
paste textarea "**********"
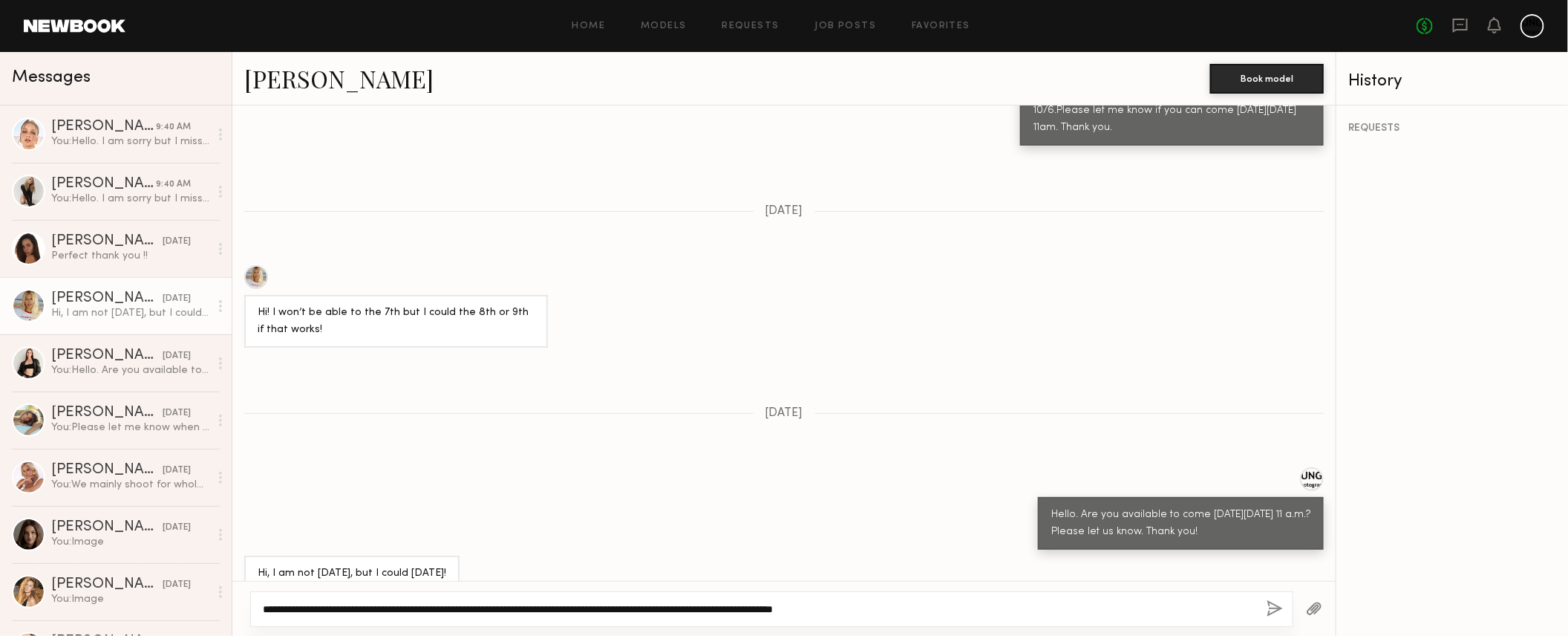
drag, startPoint x: 669, startPoint y: 604, endPoint x: 646, endPoint y: 601, distance: 23.2
click at [646, 601] on textarea "**********" at bounding box center [759, 609] width 992 height 15
type textarea "**********"
click at [1275, 608] on button "button" at bounding box center [1275, 610] width 16 height 18
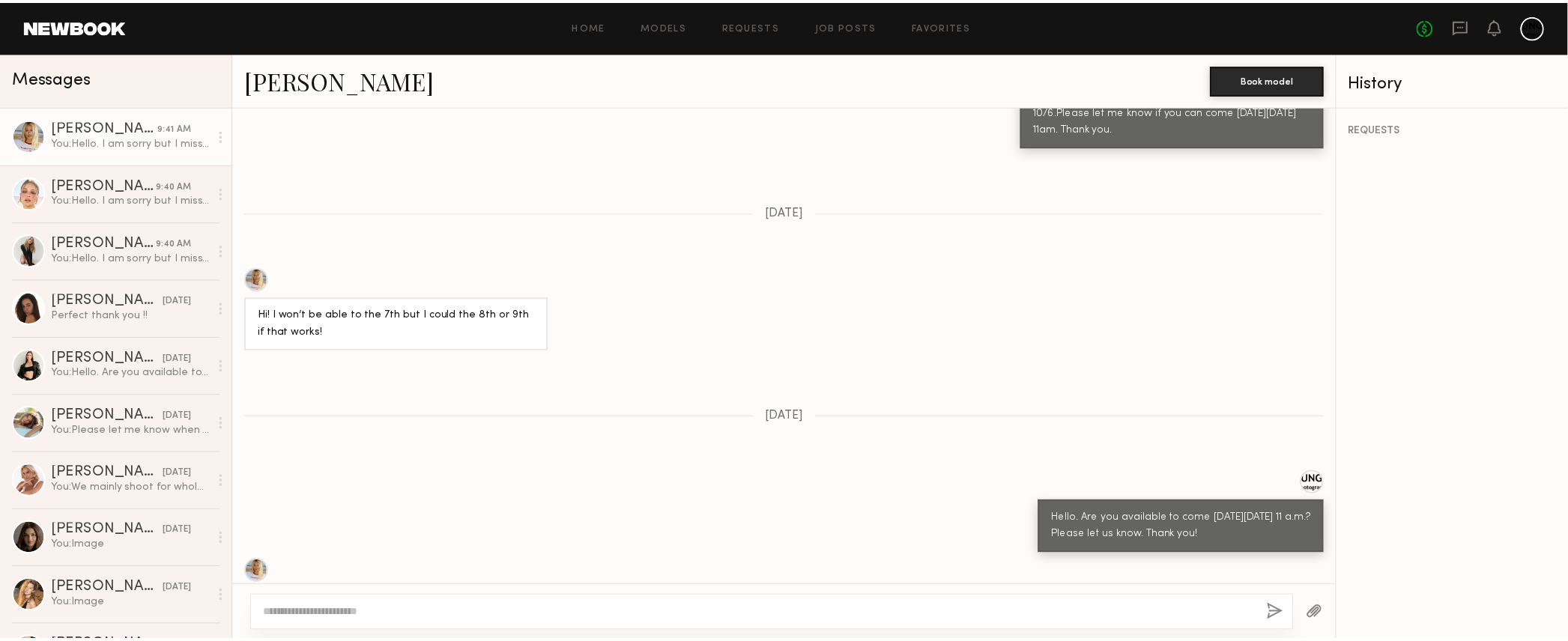
scroll to position [1864, 0]
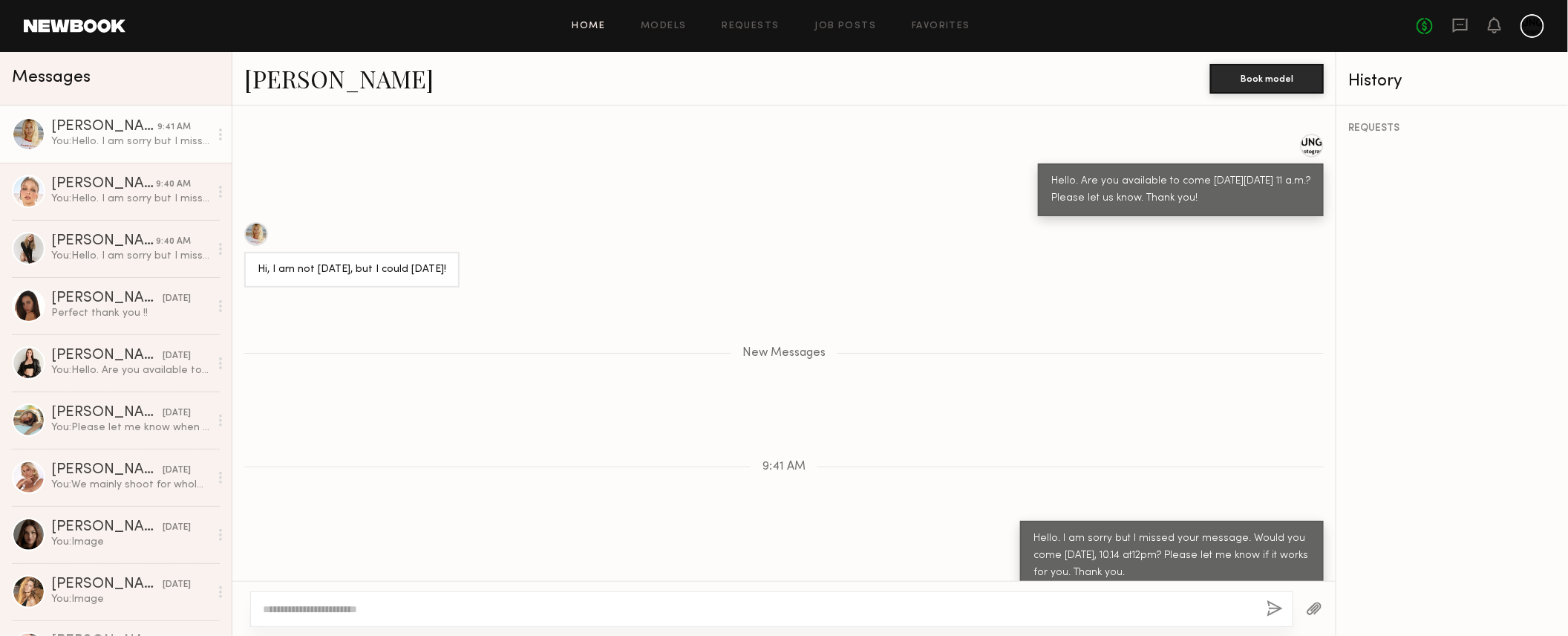
click at [588, 26] on link "Home" at bounding box center [588, 26] width 34 height 10
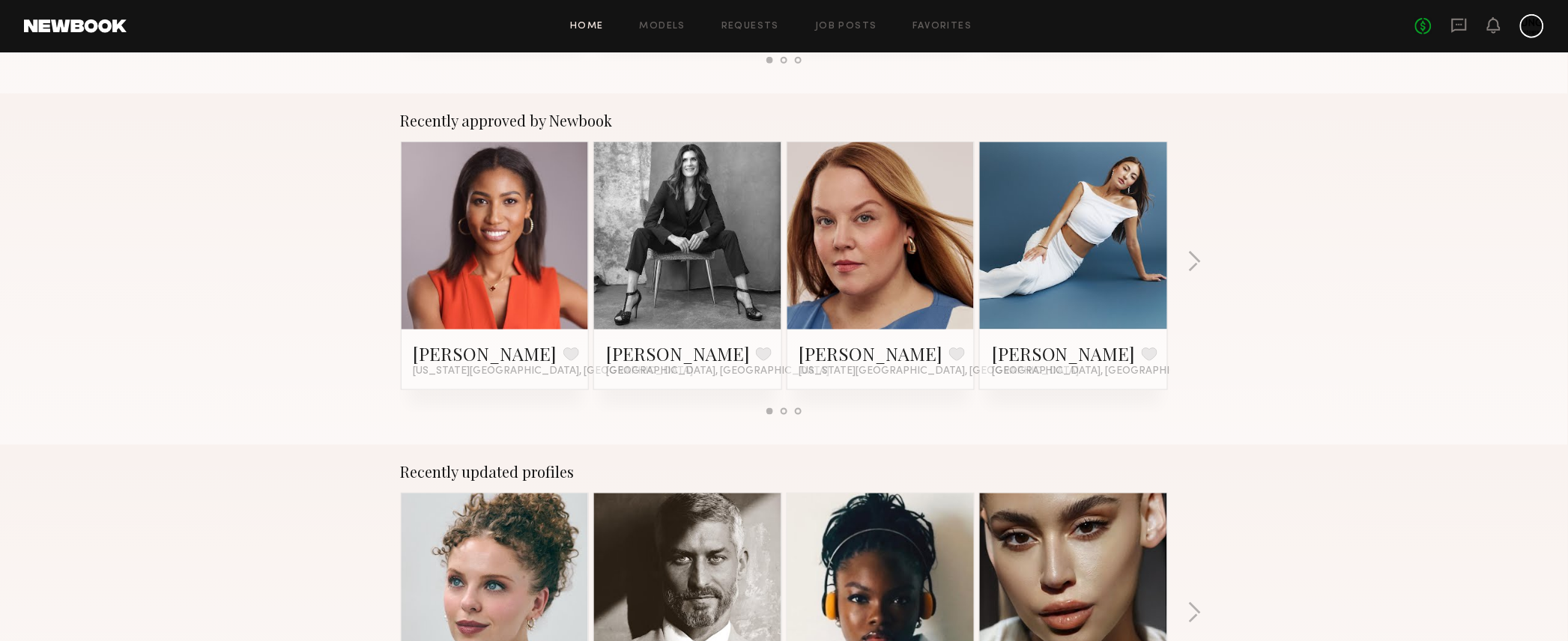
scroll to position [561, 0]
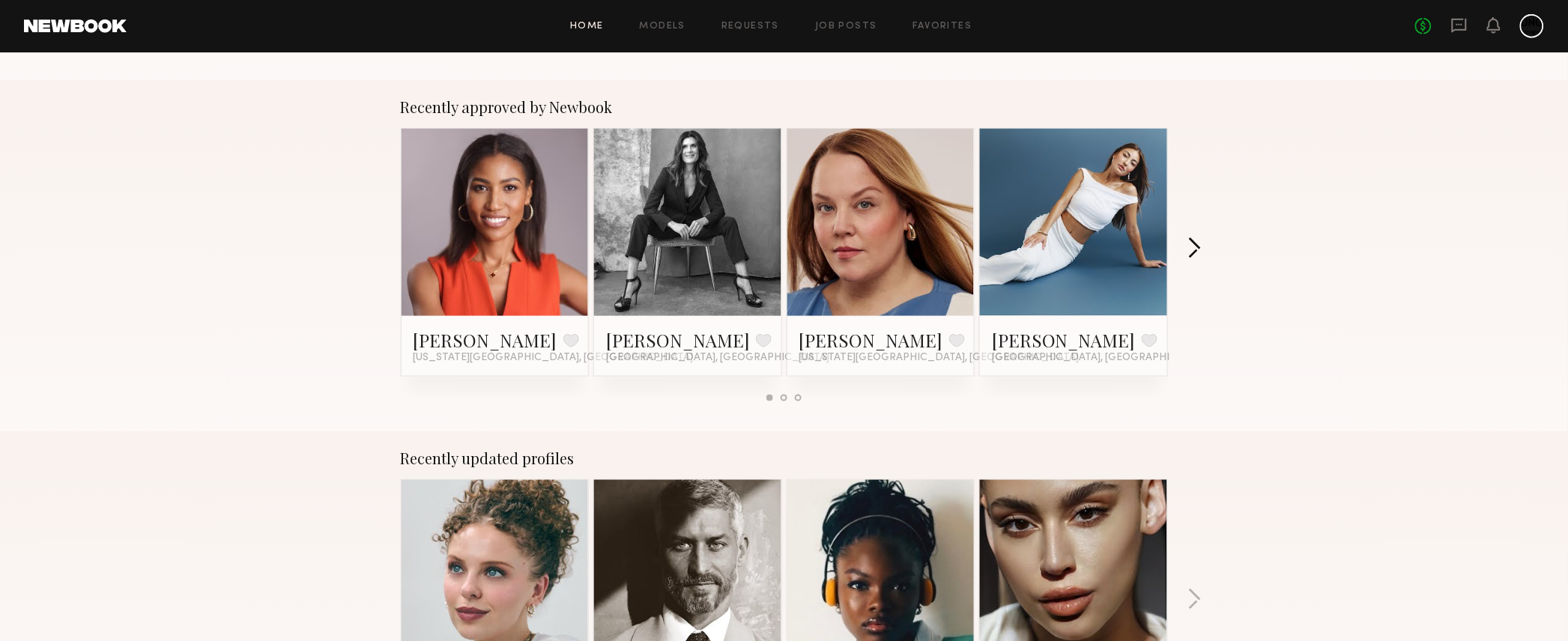
click at [1201, 244] on button "button" at bounding box center [1195, 249] width 15 height 25
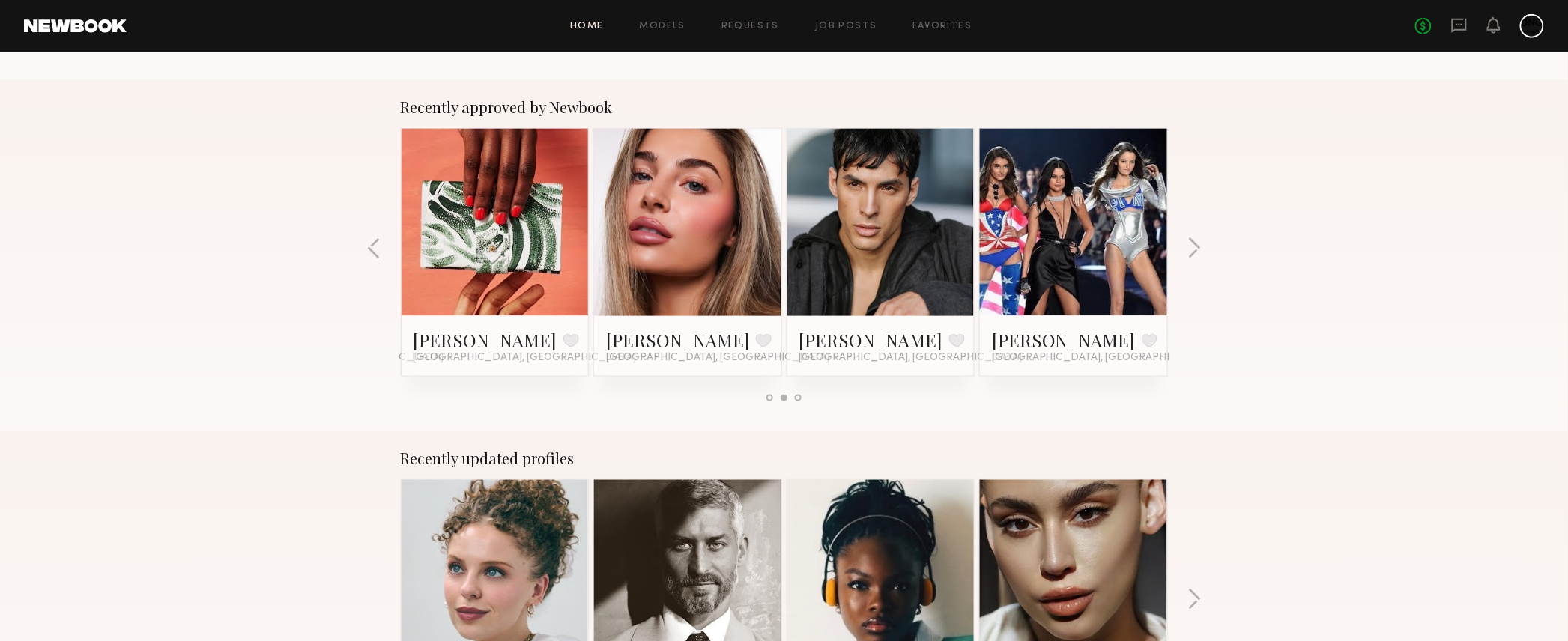
click at [1209, 259] on div "Recently approved by Newbook Aaliyah T. Favorite New York City, NY Julie S. Fav…" at bounding box center [784, 255] width 1568 height 351
click at [1193, 250] on button "button" at bounding box center [1195, 249] width 15 height 25
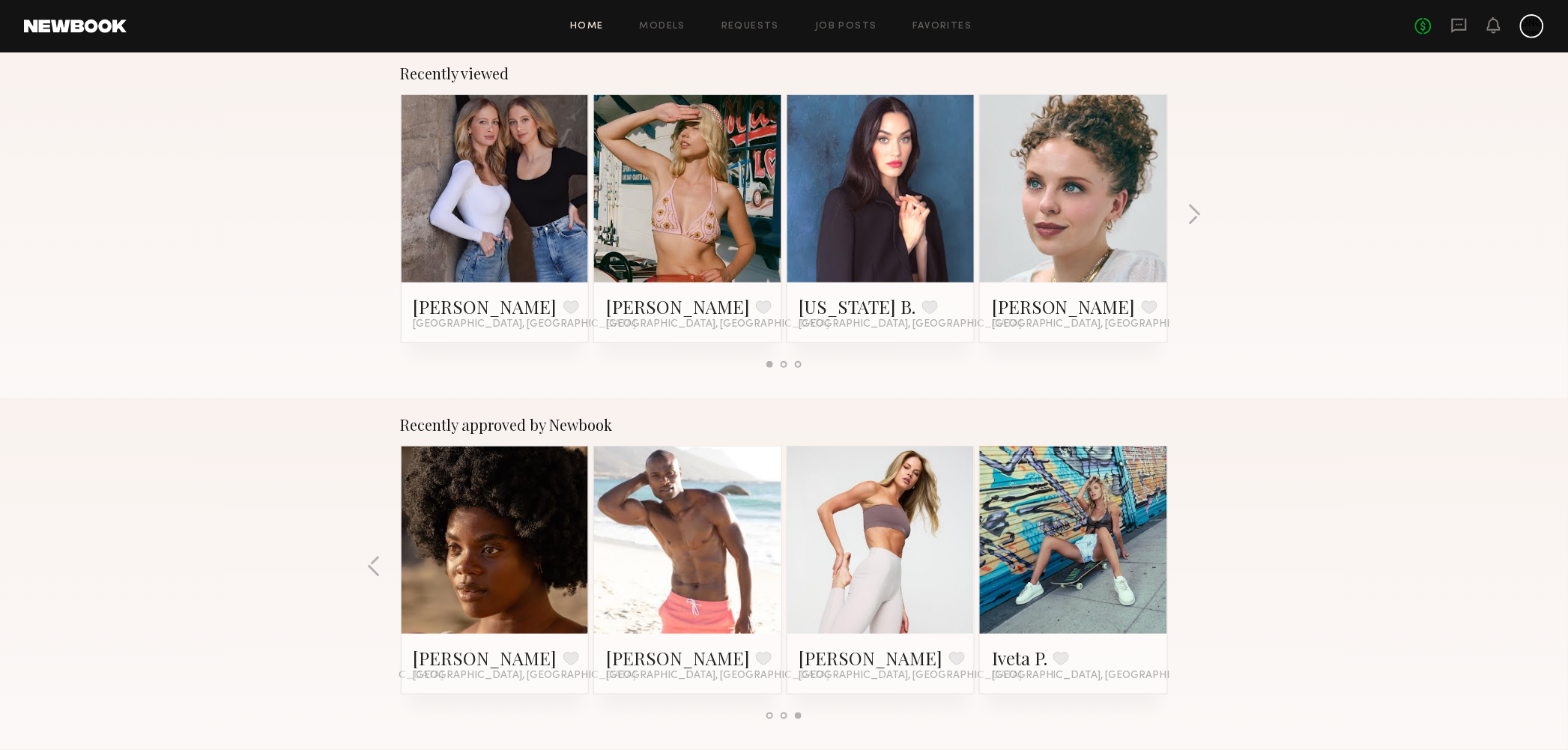
scroll to position [0, 0]
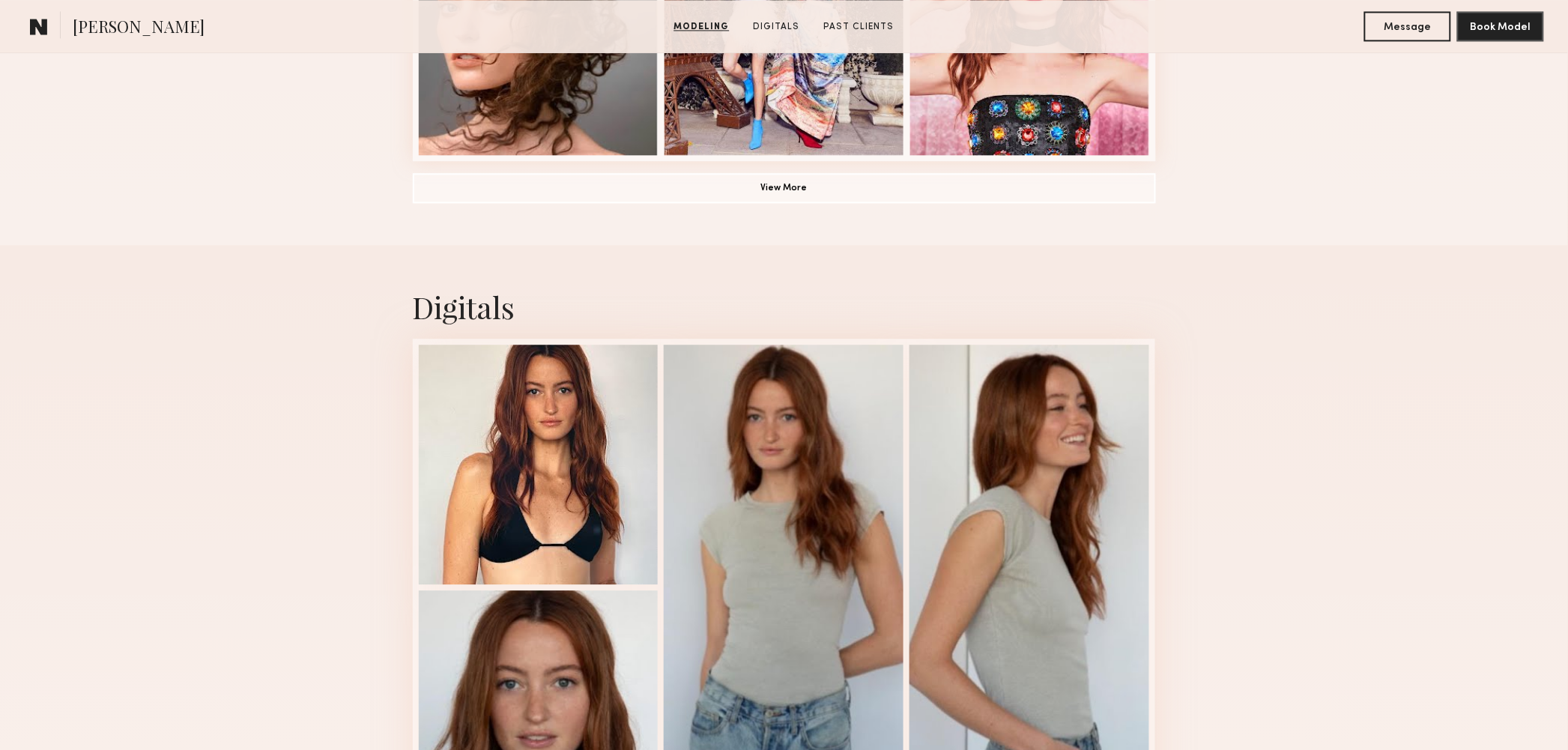
scroll to position [1686, 0]
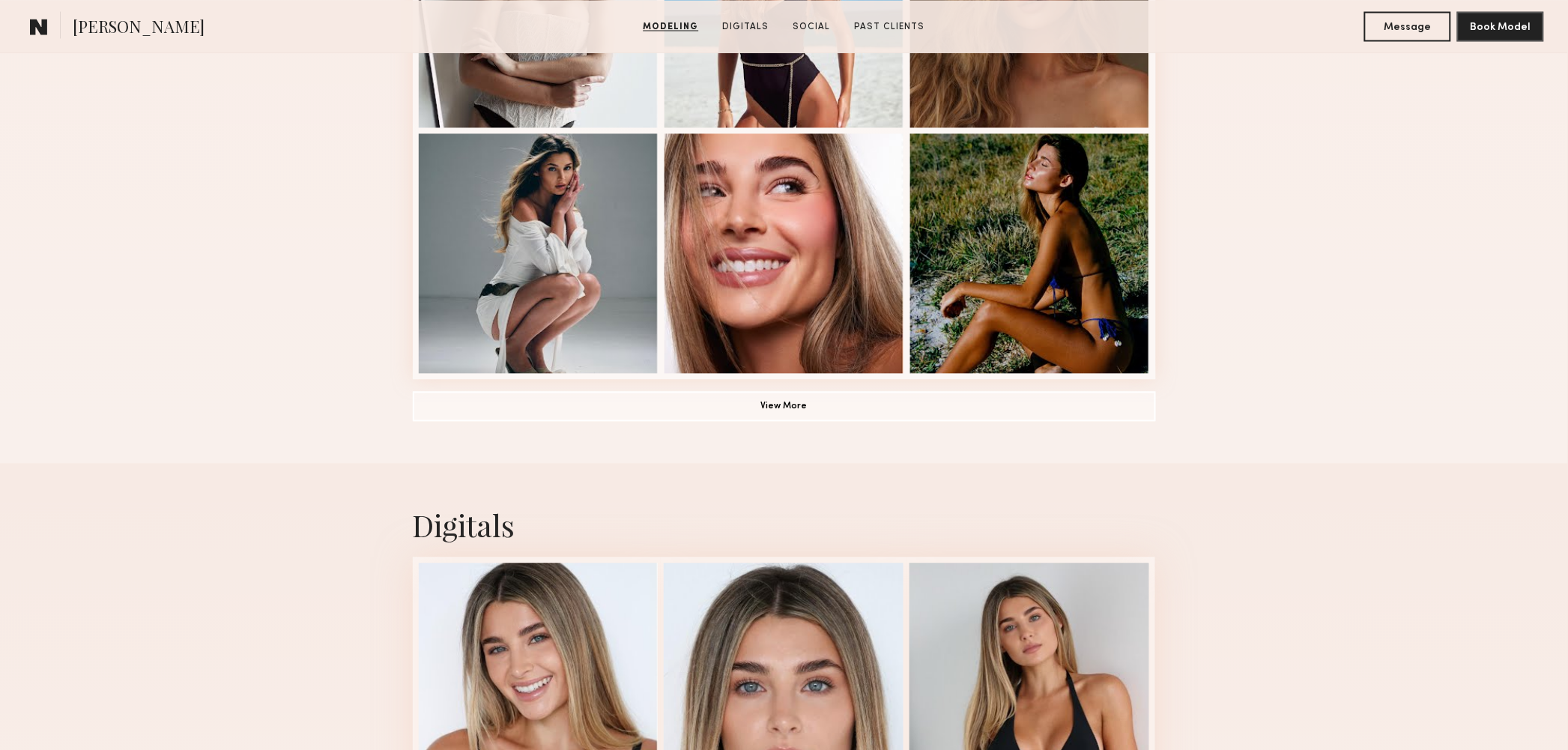
scroll to position [1030, 0]
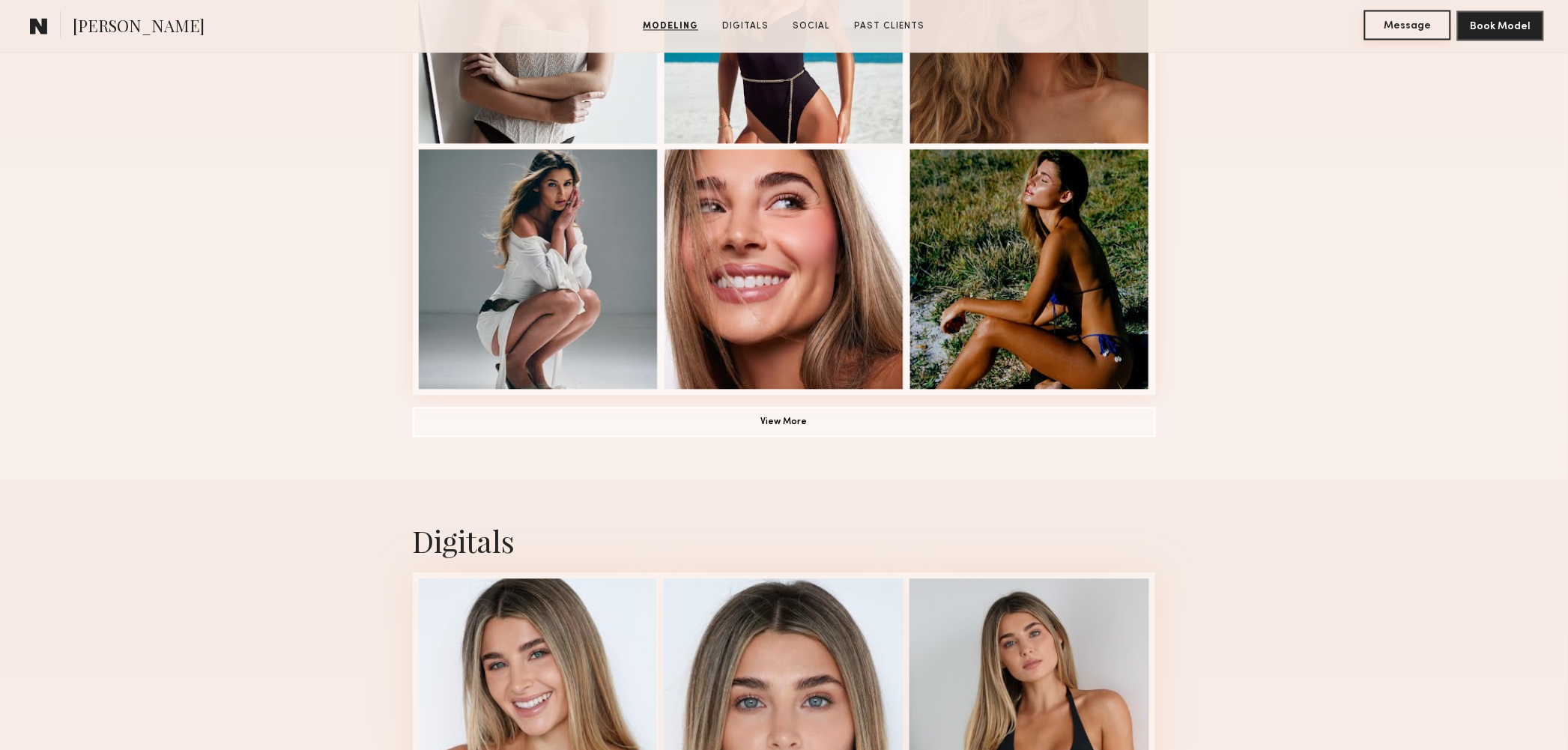
click at [1413, 31] on button "Message" at bounding box center [1407, 25] width 87 height 30
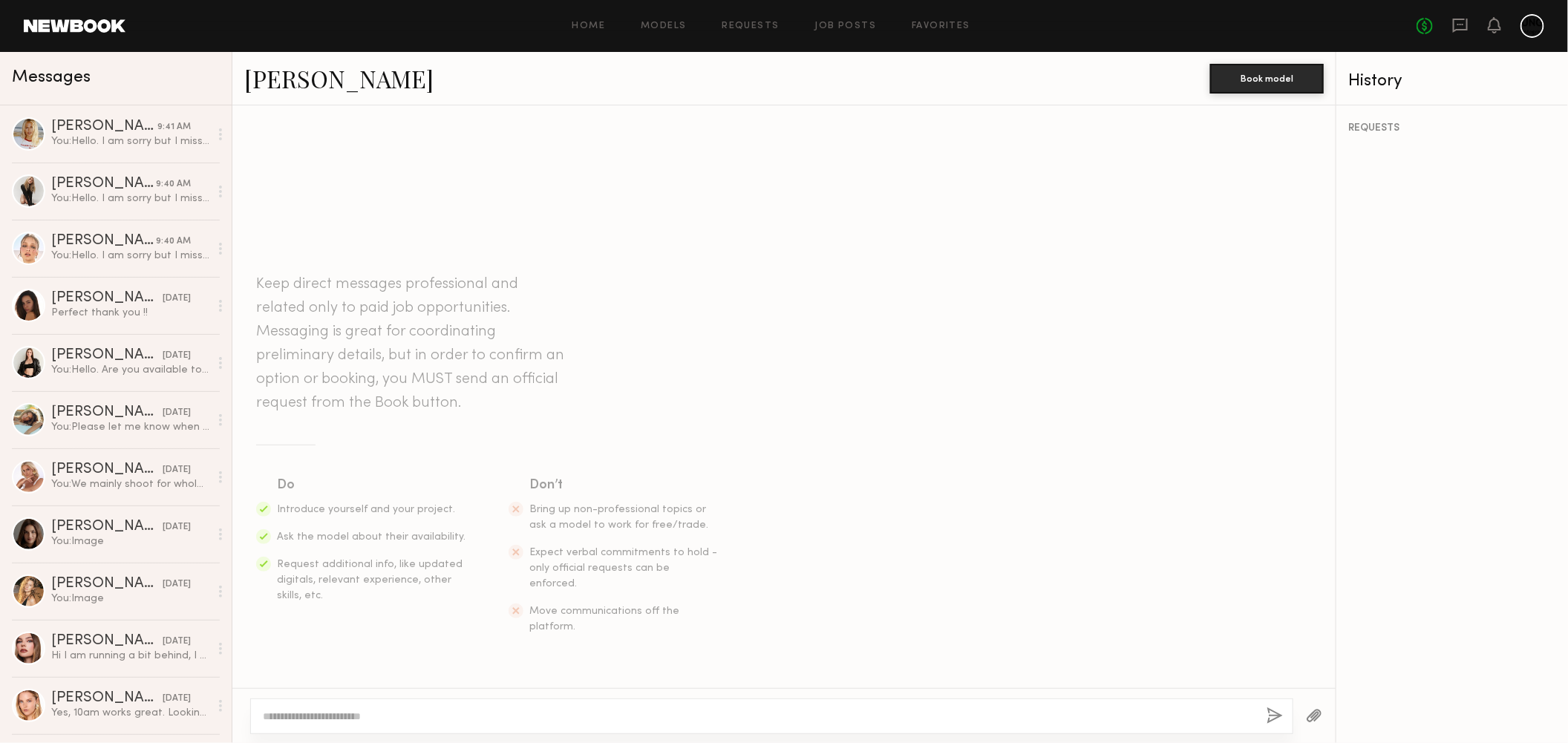
click at [366, 635] on textarea at bounding box center [759, 717] width 992 height 15
paste textarea "**********"
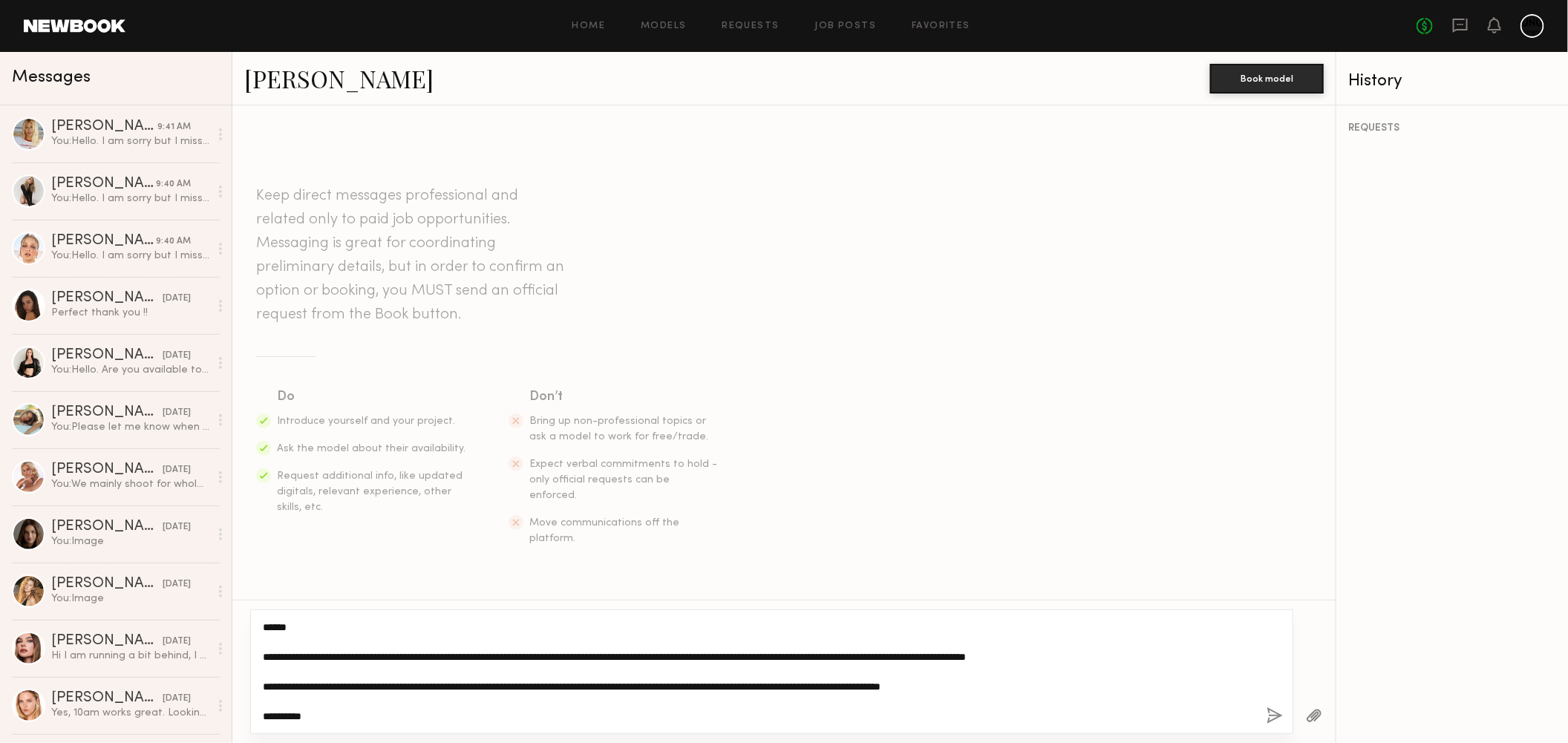
type textarea "**********"
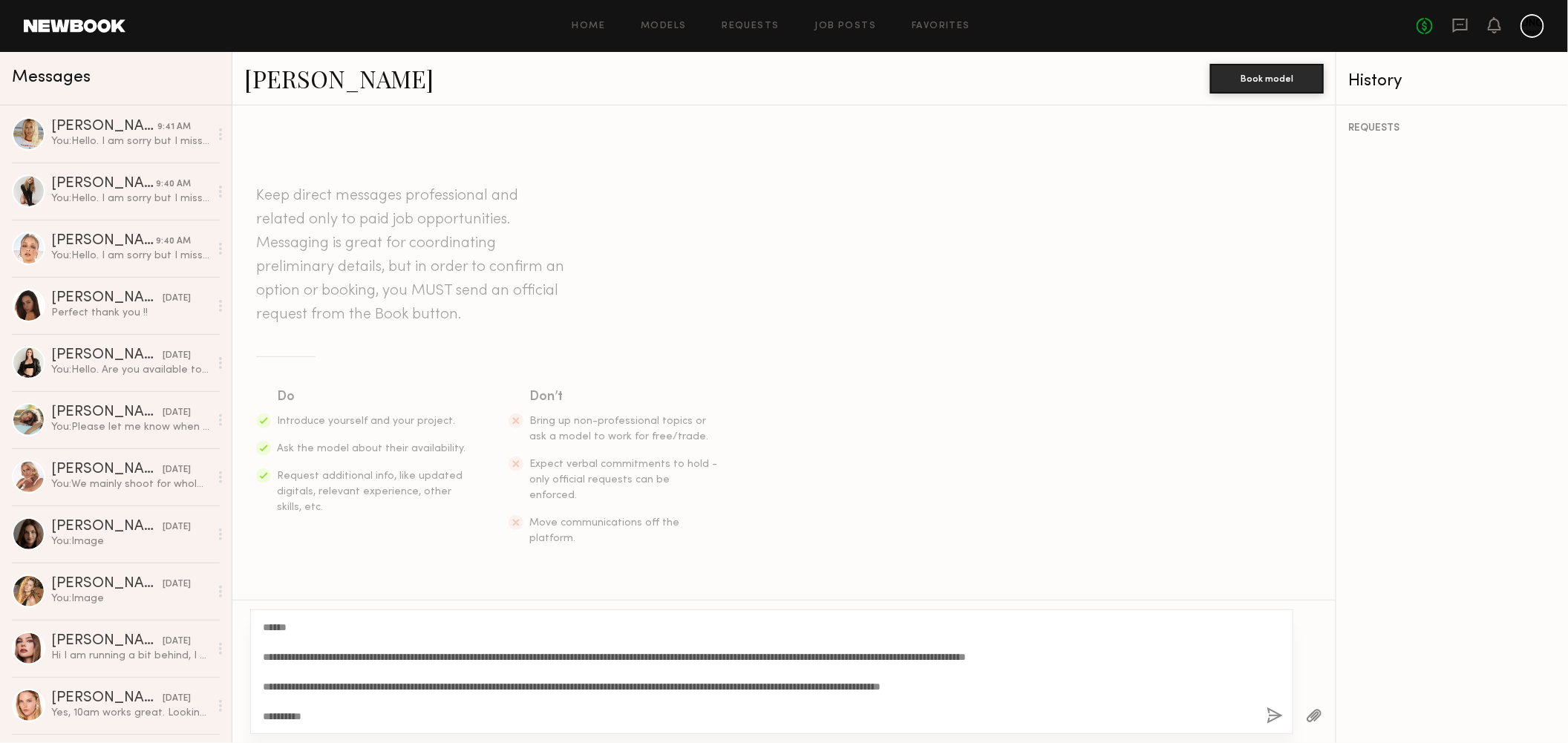
click at [1273, 635] on button "button" at bounding box center [1275, 717] width 16 height 18
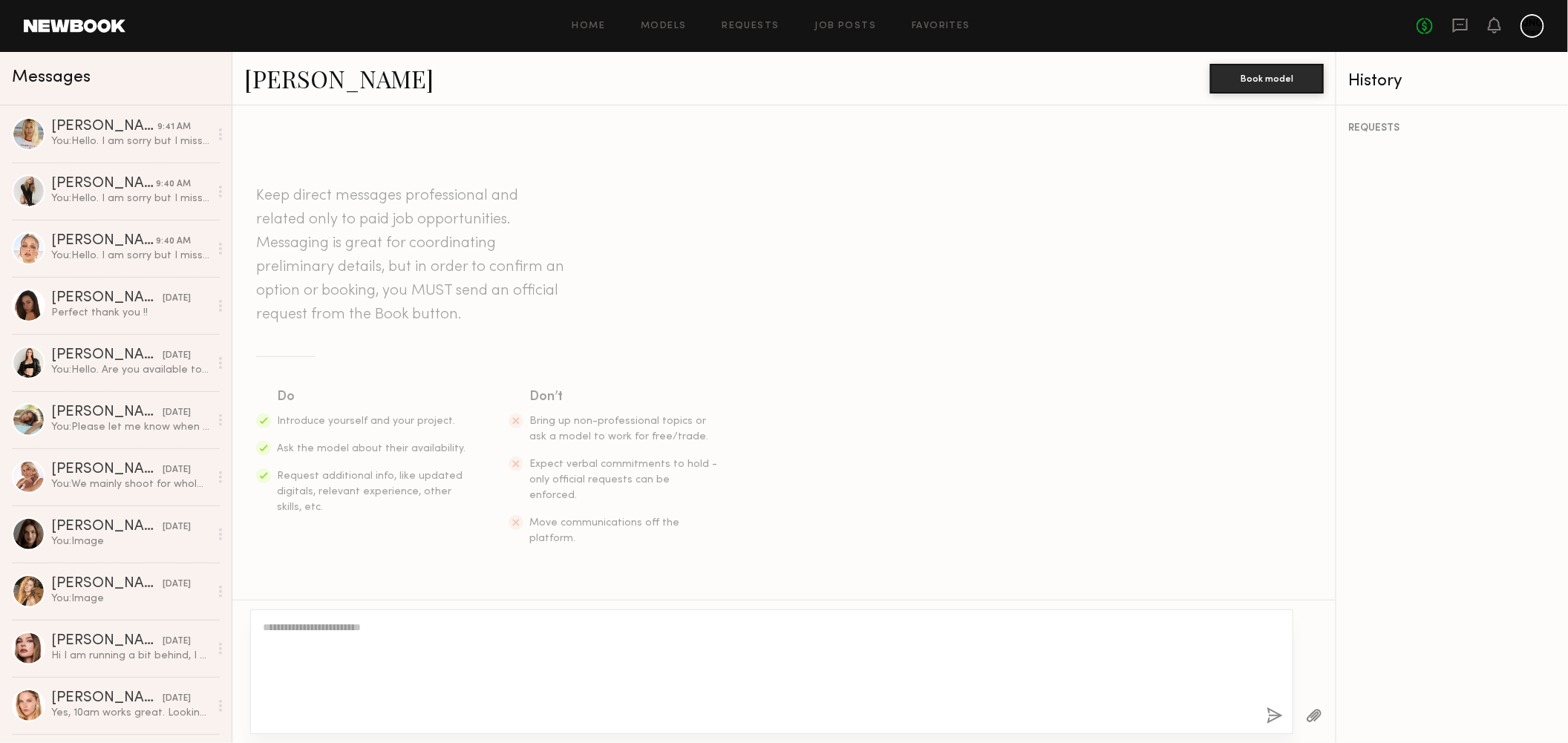
scroll to position [240, 0]
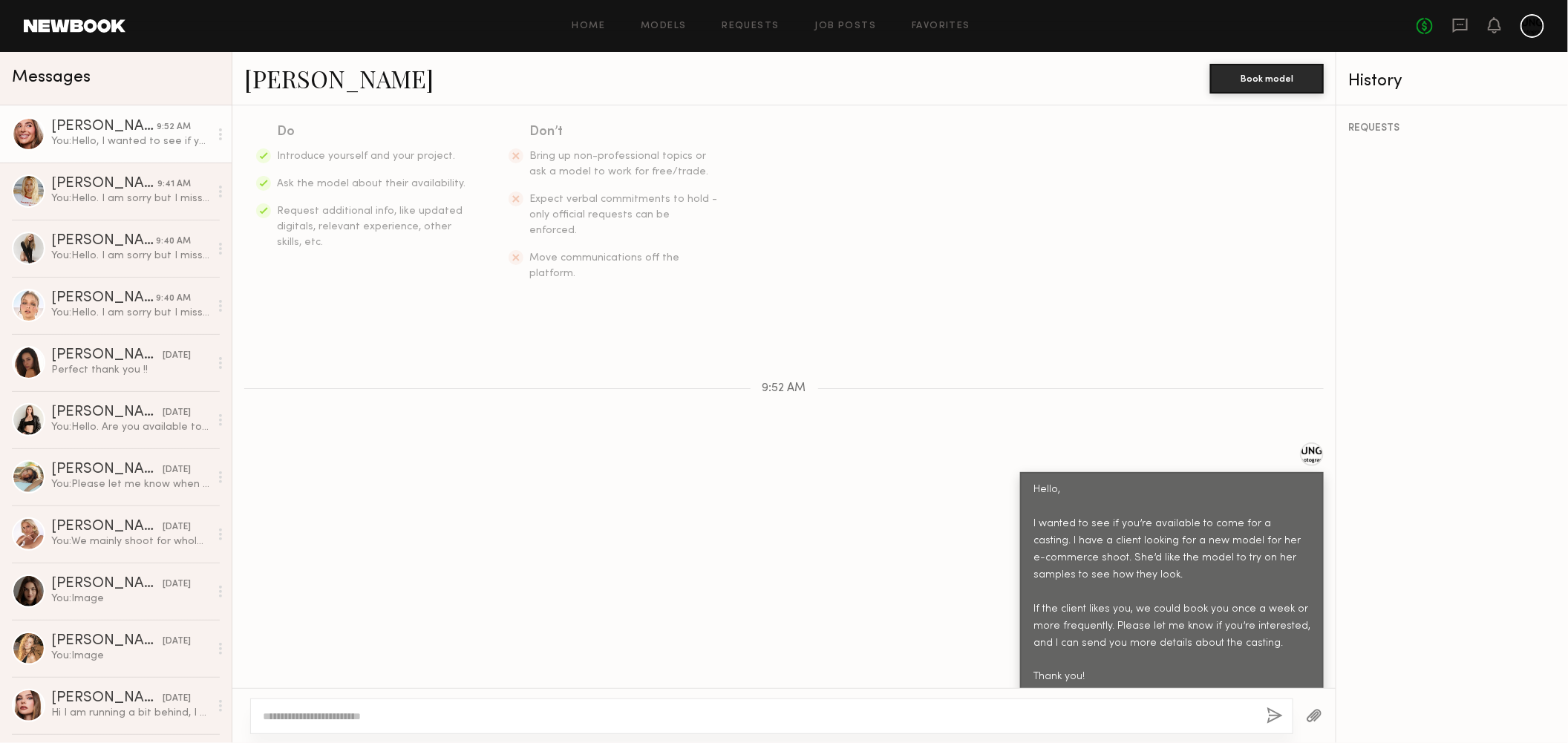
click at [1306, 635] on button "button" at bounding box center [1314, 717] width 16 height 18
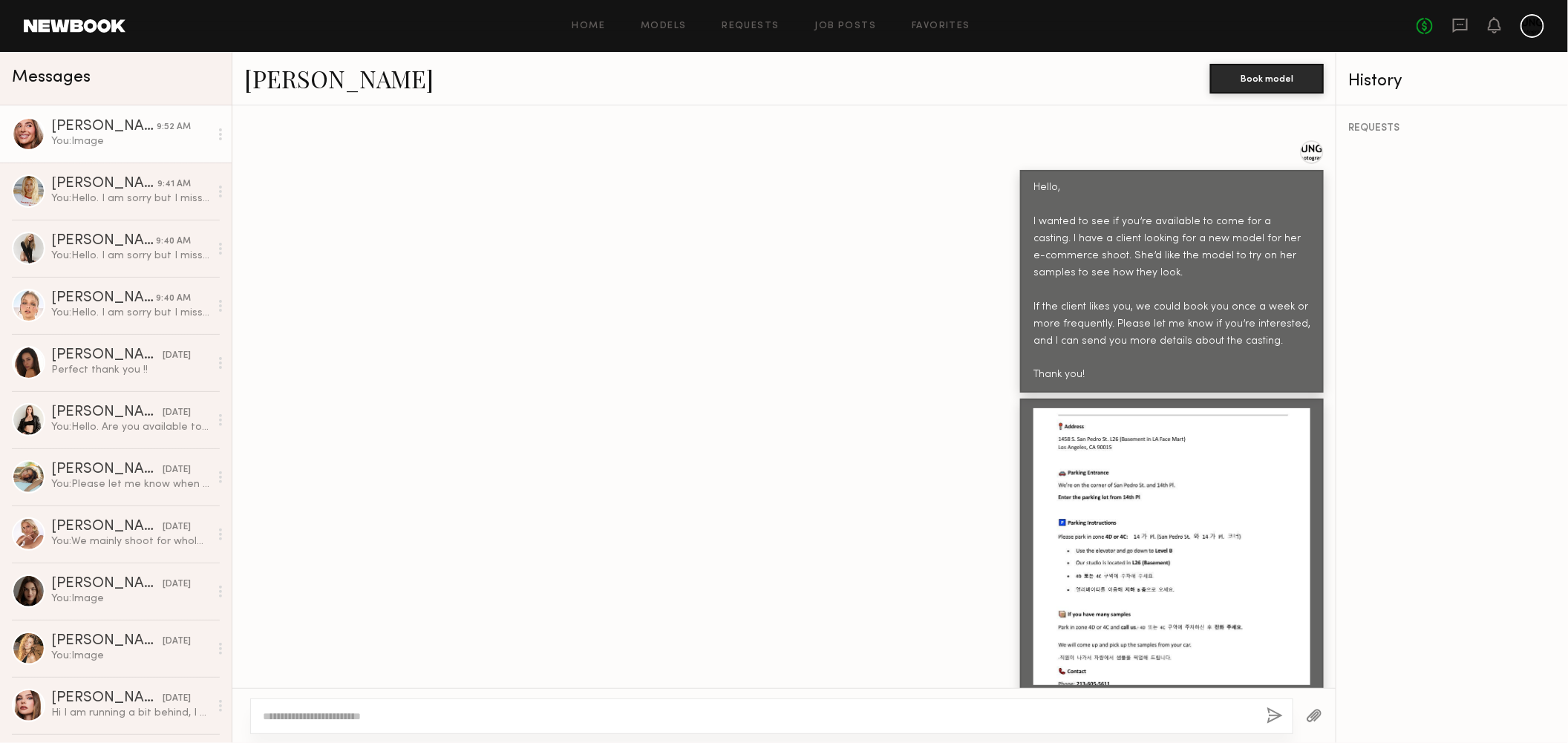
click at [624, 364] on div "Hello, I wanted to see if you’re available to come for a casting. I have a clie…" at bounding box center [784, 266] width 1103 height 253
click at [676, 22] on link "Models" at bounding box center [663, 26] width 45 height 10
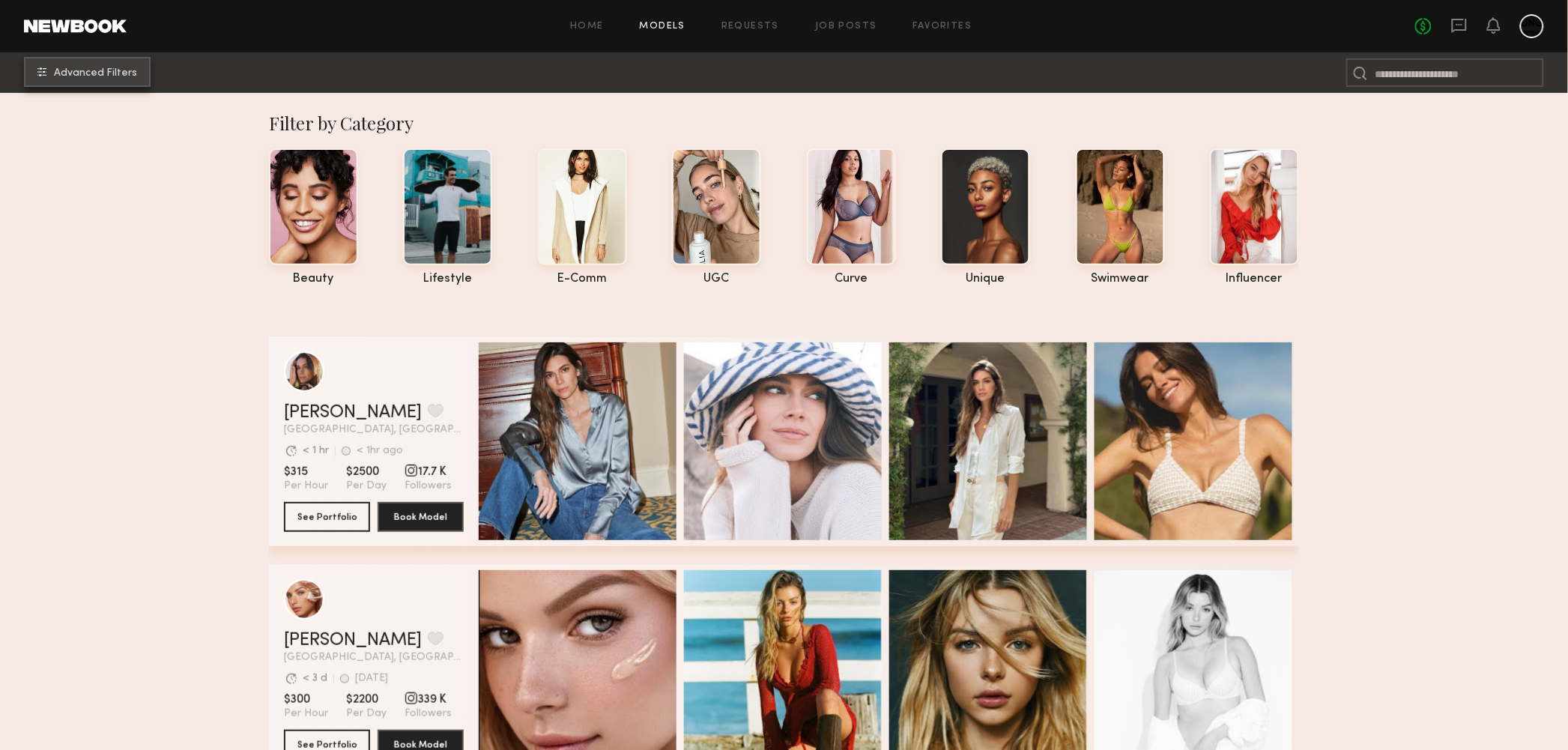
click at [81, 79] on span "Advanced Filters" at bounding box center [95, 73] width 83 height 10
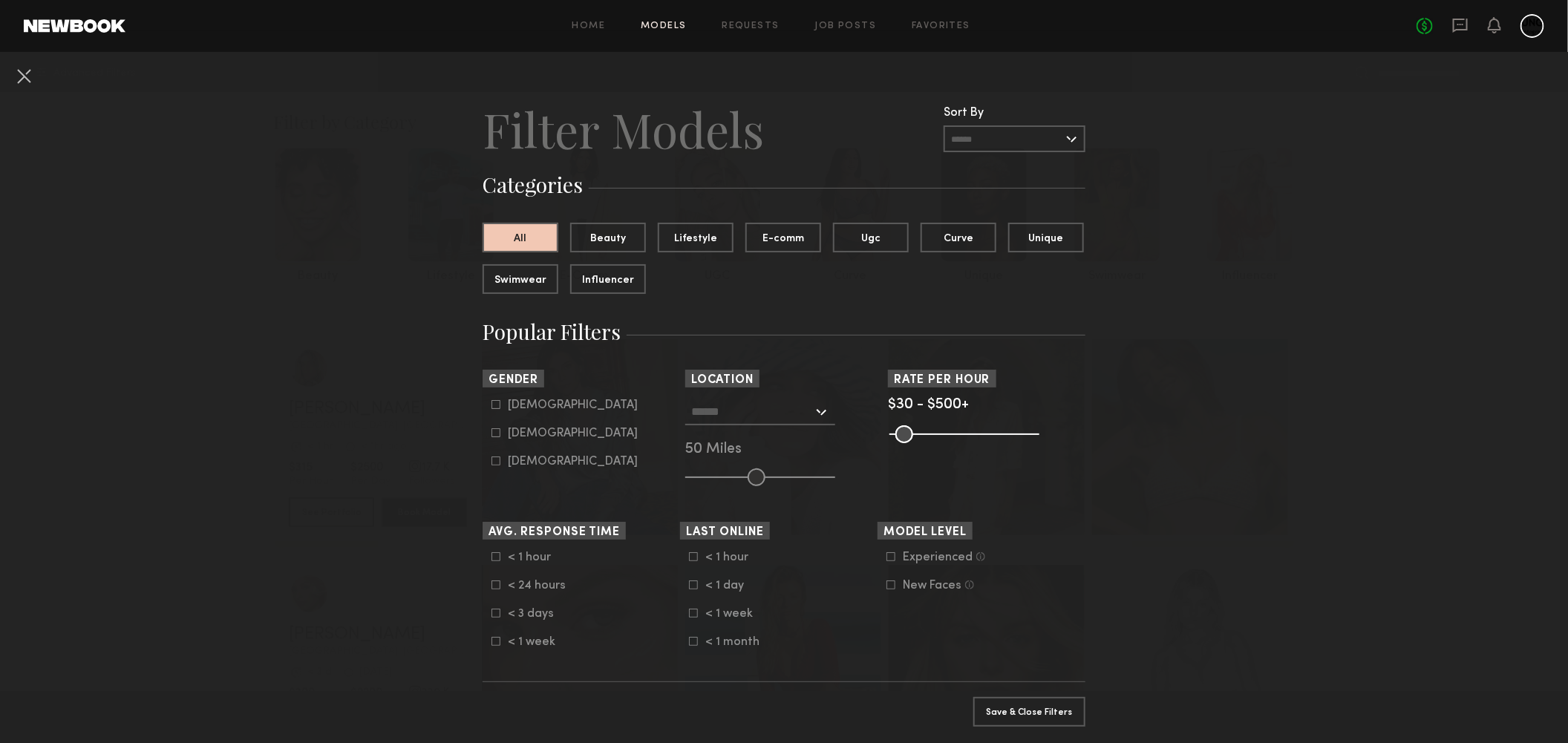
click at [822, 409] on div at bounding box center [759, 411] width 150 height 26
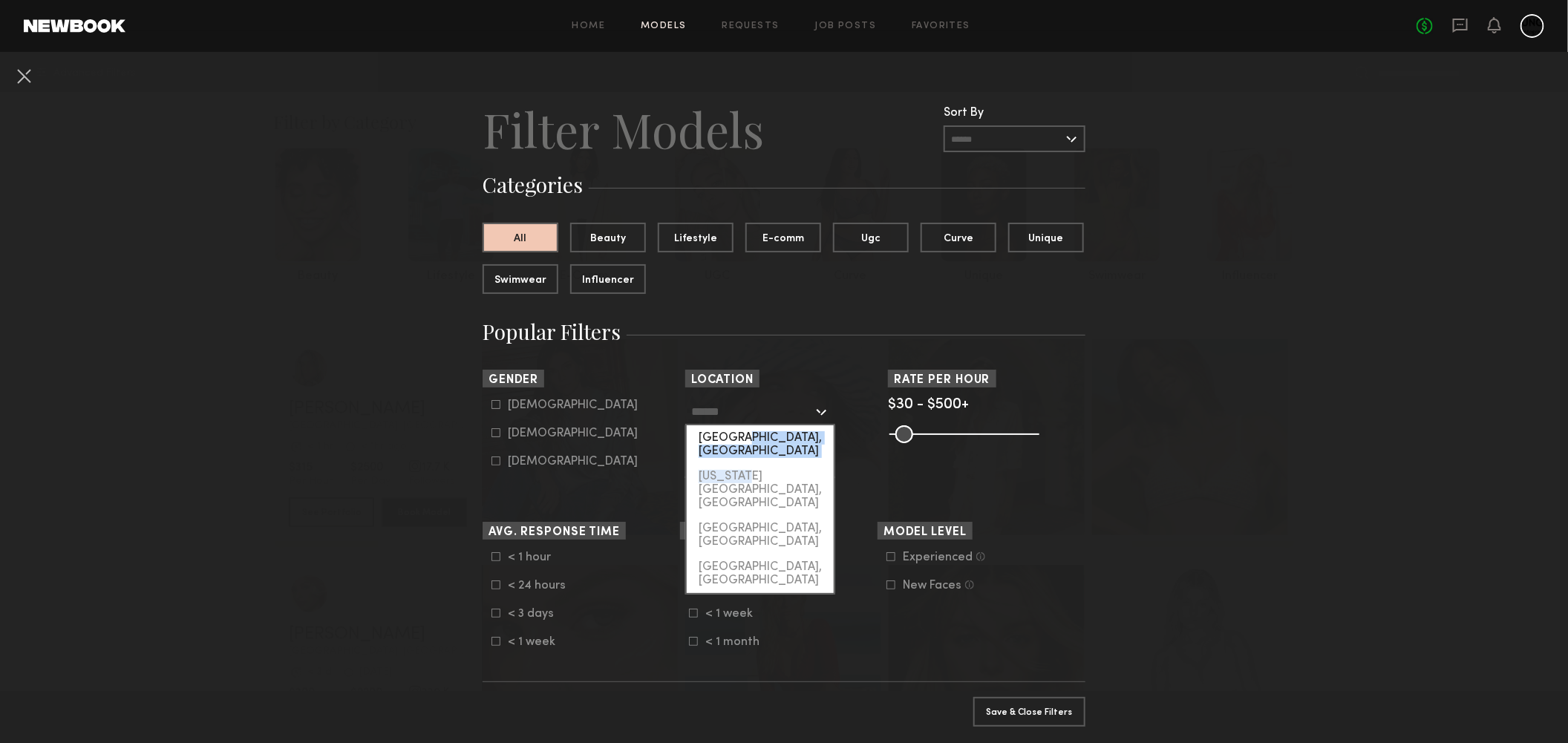
drag, startPoint x: 737, startPoint y: 451, endPoint x: 722, endPoint y: 438, distance: 19.8
click at [722, 438] on div "Los Angeles, CA New York City, NY Brooklyn, NY Chicago, IL" at bounding box center [759, 510] width 150 height 169
click at [693, 427] on div "Los Angeles, CA" at bounding box center [760, 445] width 147 height 38
type input "**********"
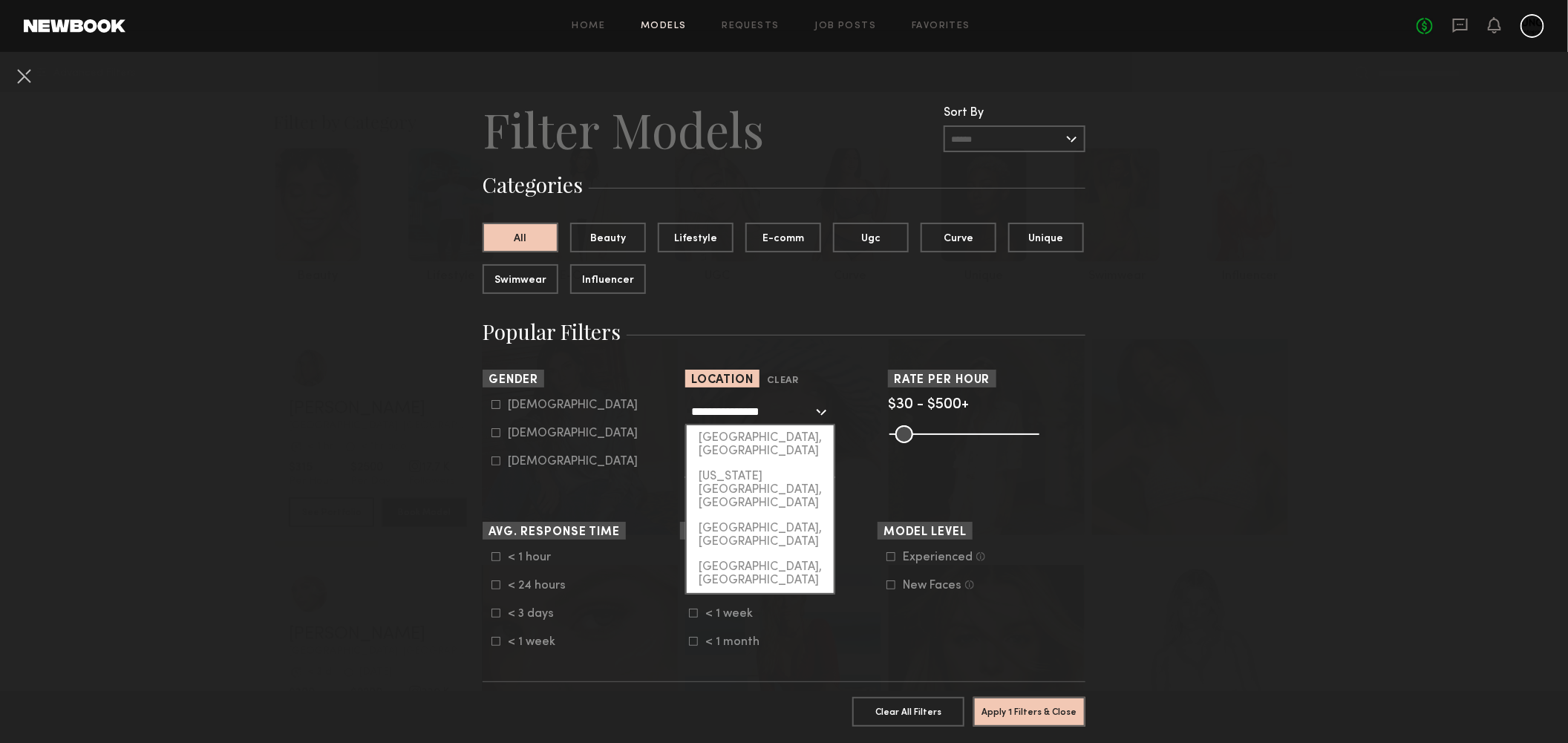
click at [788, 419] on input "**********" at bounding box center [752, 411] width 122 height 25
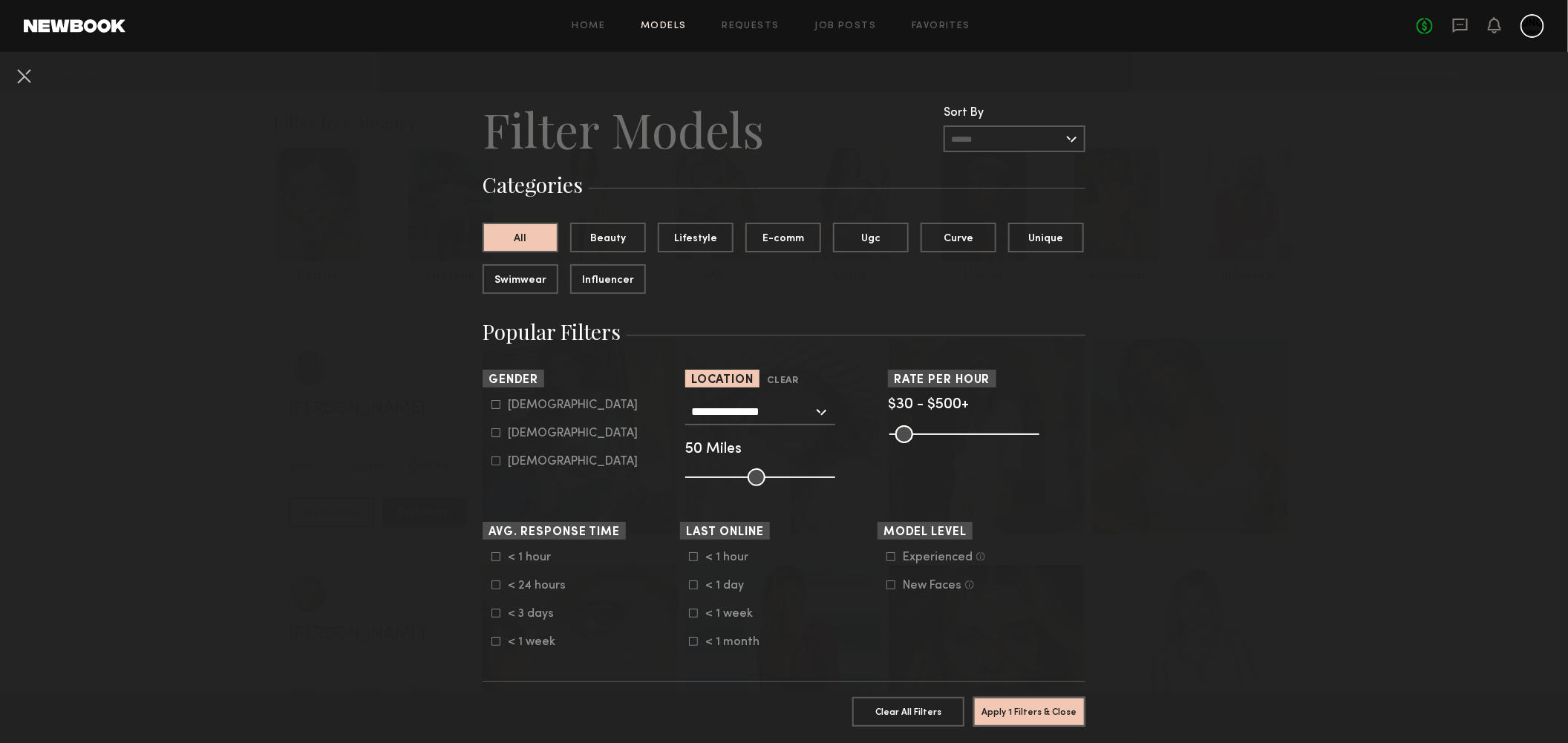
click at [491, 436] on icon at bounding box center [496, 433] width 9 height 9
type input "**"
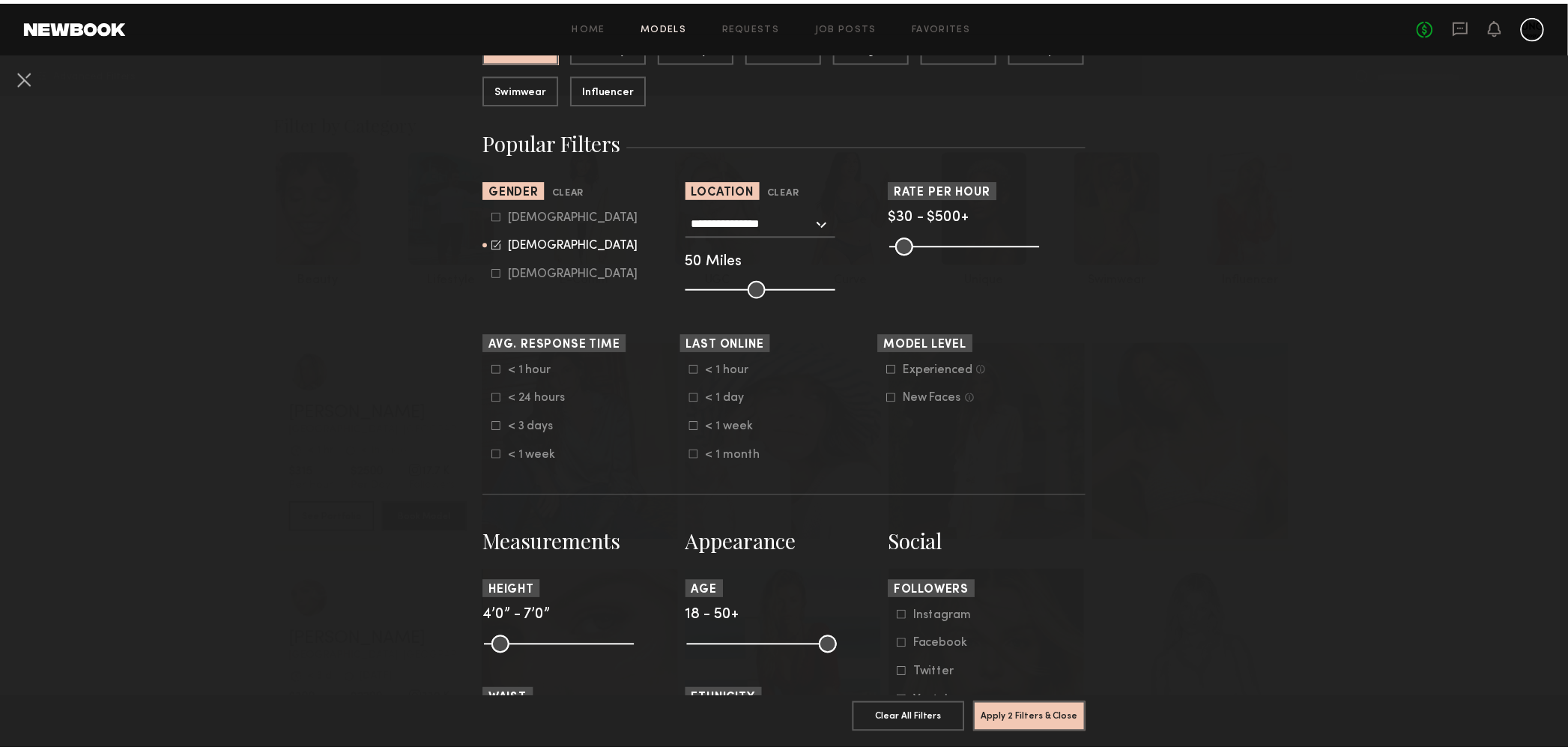
scroll to position [375, 0]
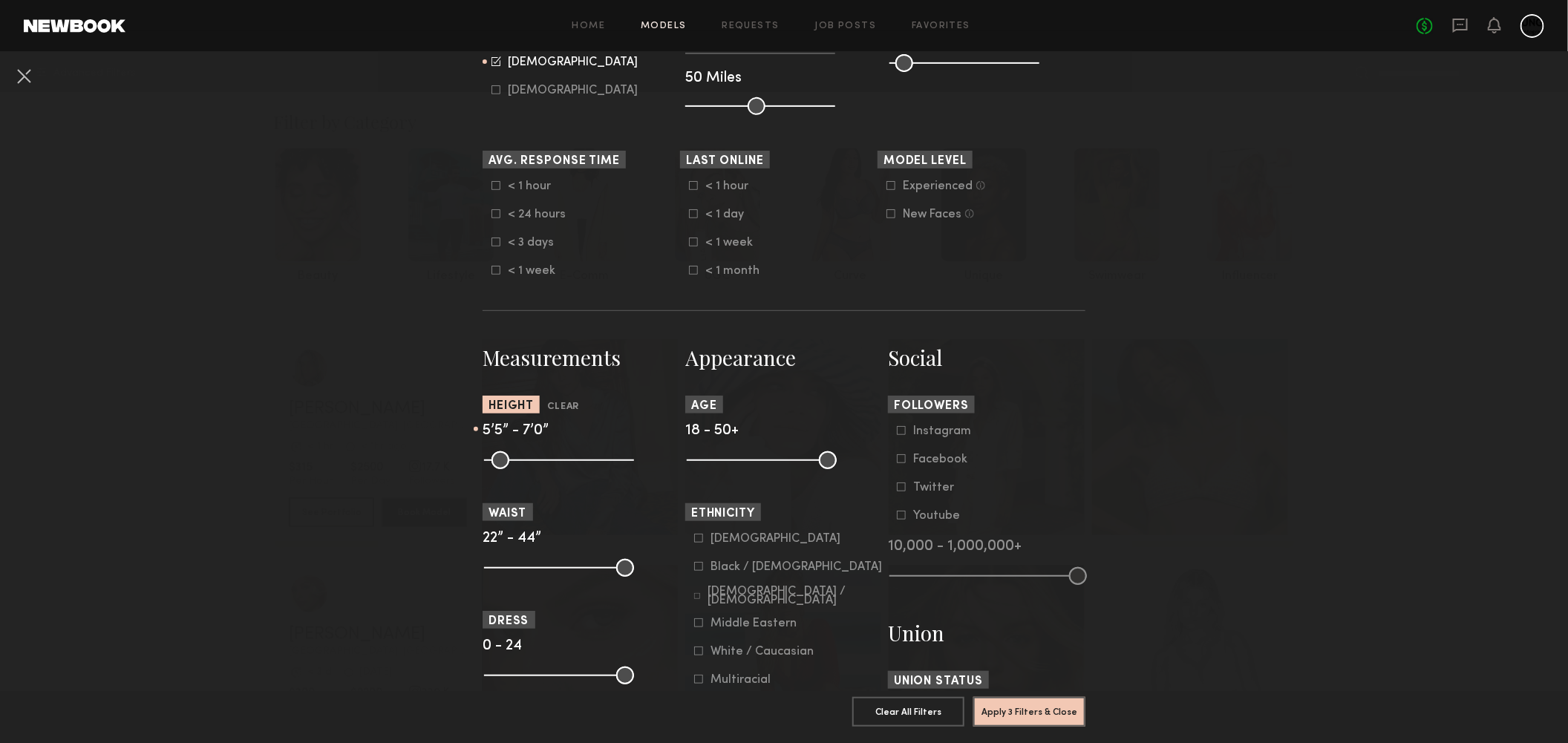
drag, startPoint x: 485, startPoint y: 472, endPoint x: 549, endPoint y: 483, distance: 64.9
type input "**"
click at [549, 469] on input "range" at bounding box center [558, 460] width 150 height 18
click at [1030, 635] on button "Apply 3 Filters & Close" at bounding box center [1029, 711] width 112 height 30
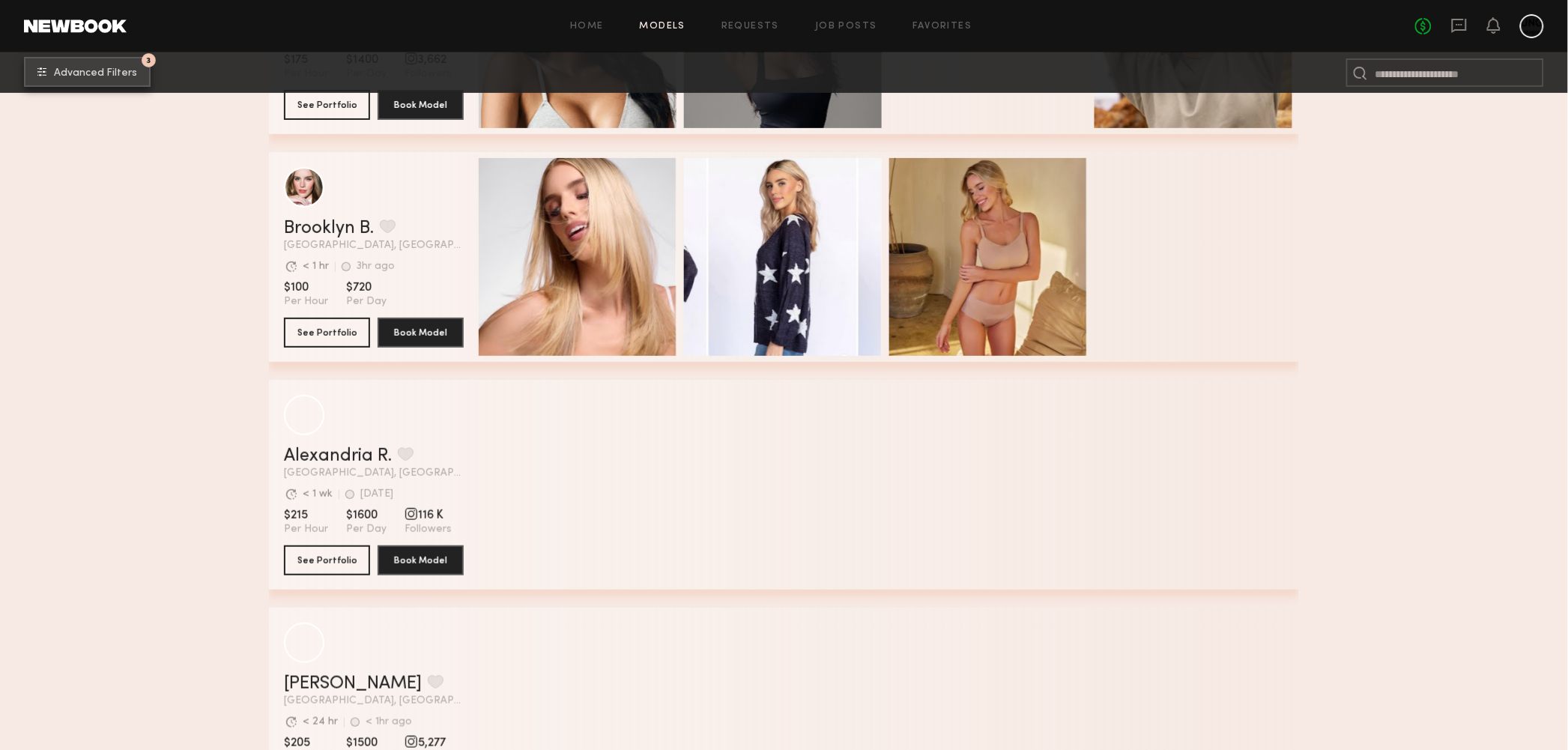
scroll to position [14814, 0]
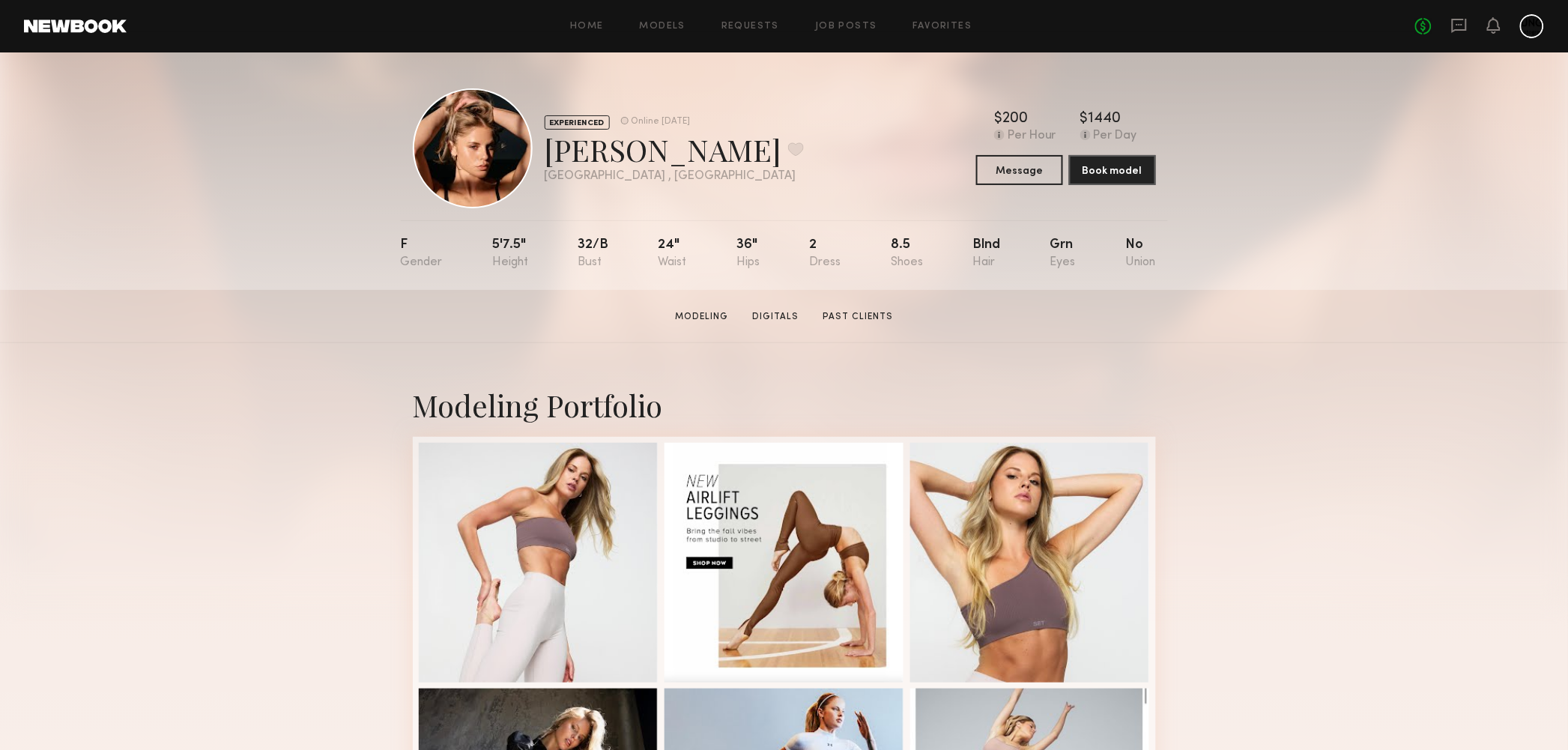
click at [1248, 455] on div "Modeling Portfolio" at bounding box center [784, 660] width 1568 height 633
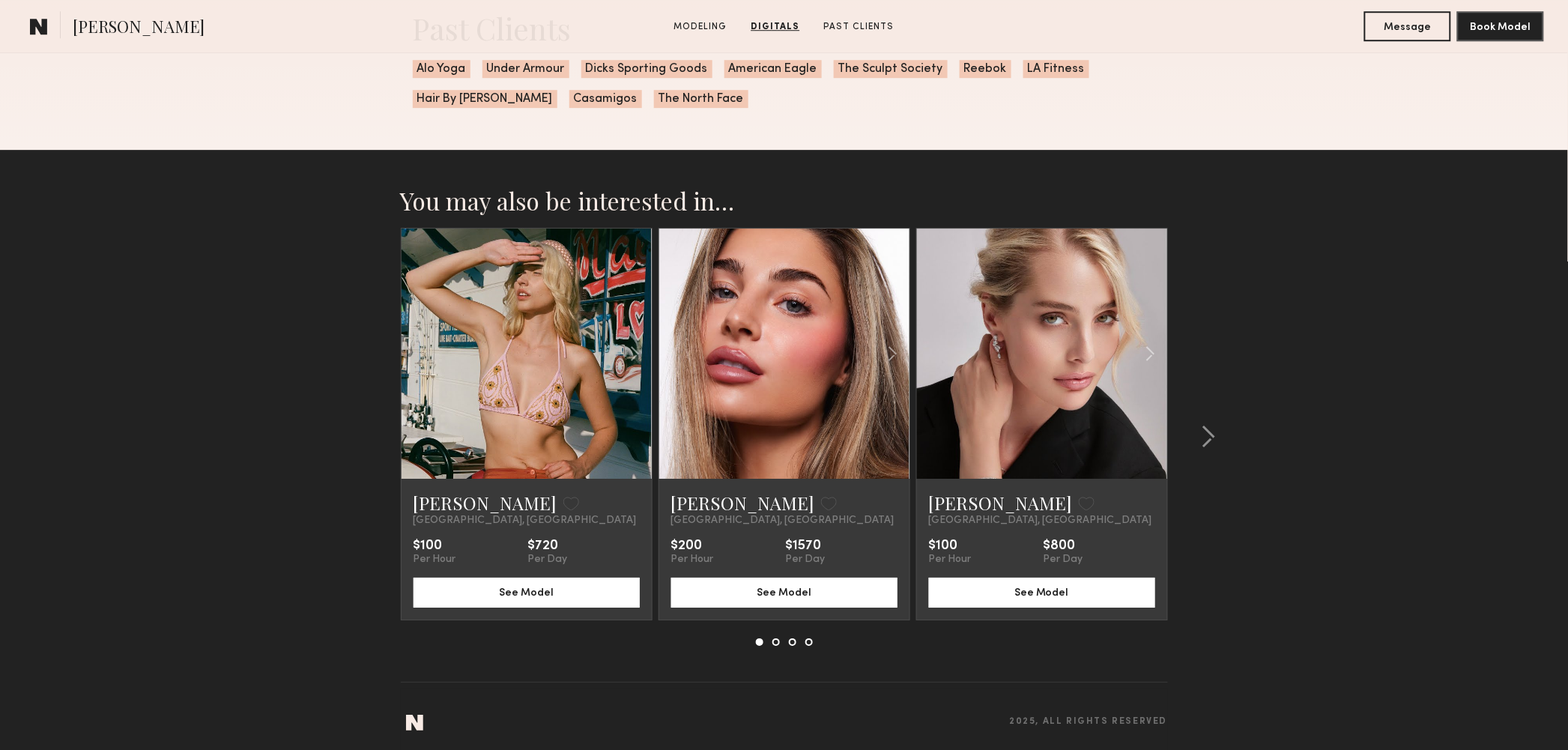
scroll to position [1658, 0]
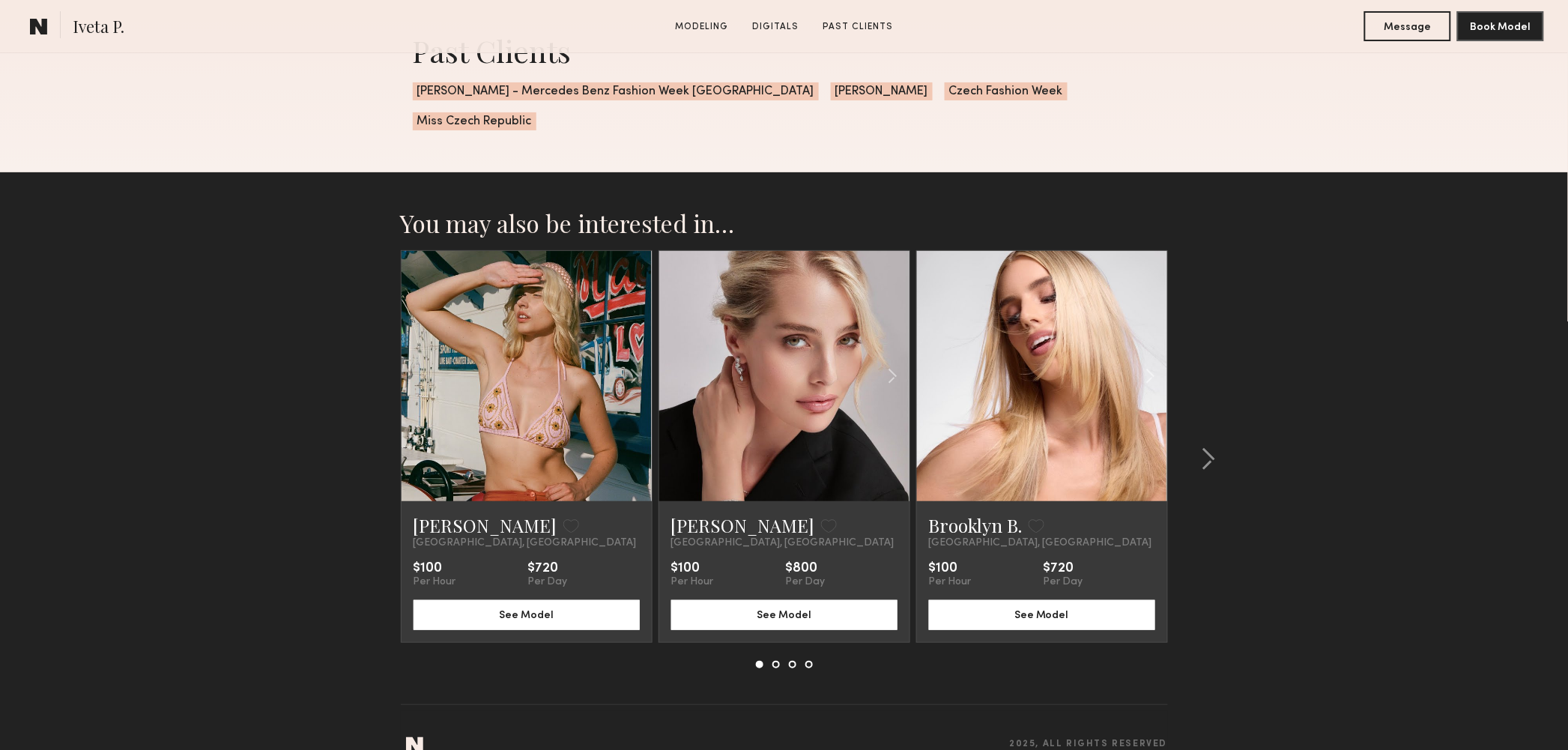
scroll to position [2160, 0]
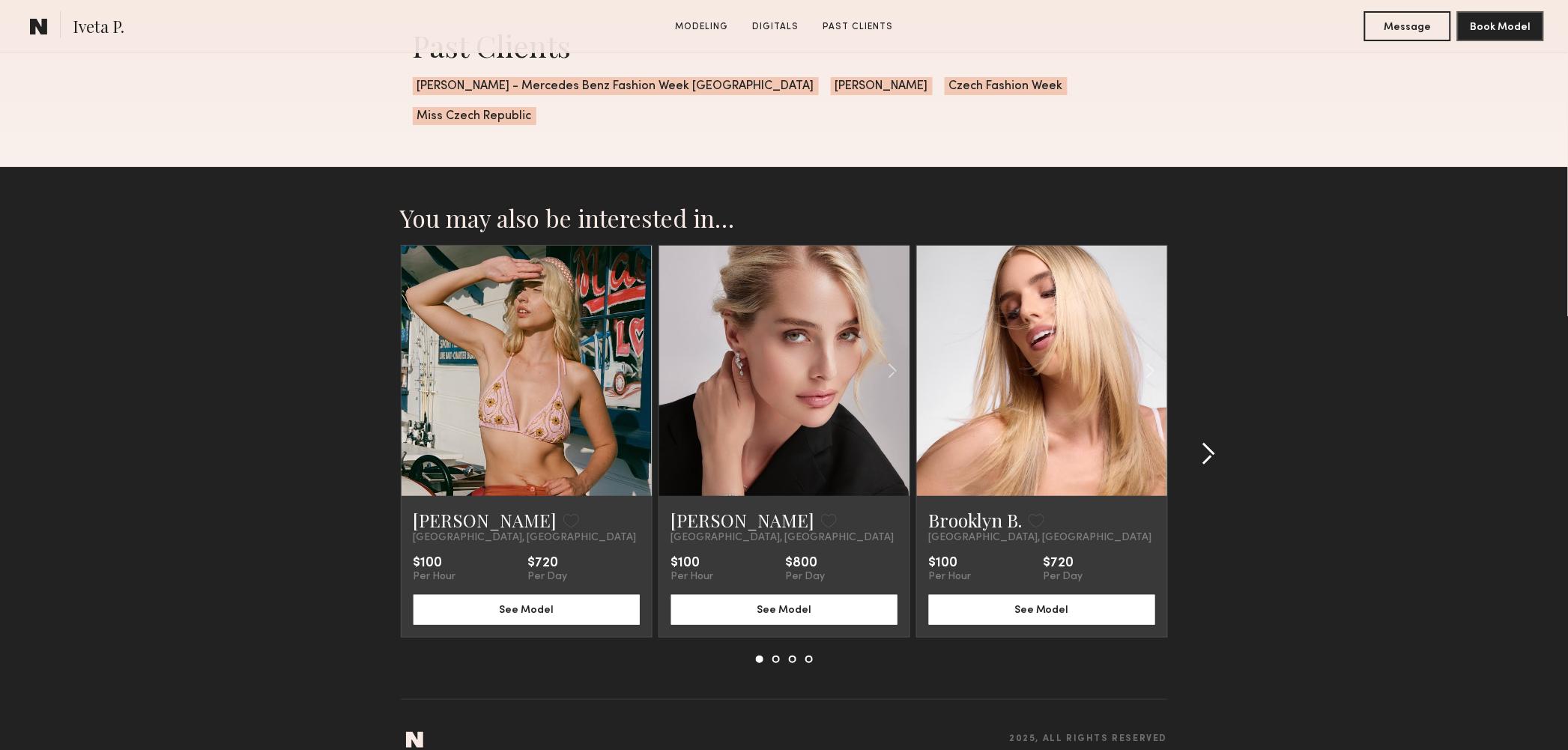
click at [1210, 442] on common-icon at bounding box center [1208, 454] width 15 height 24
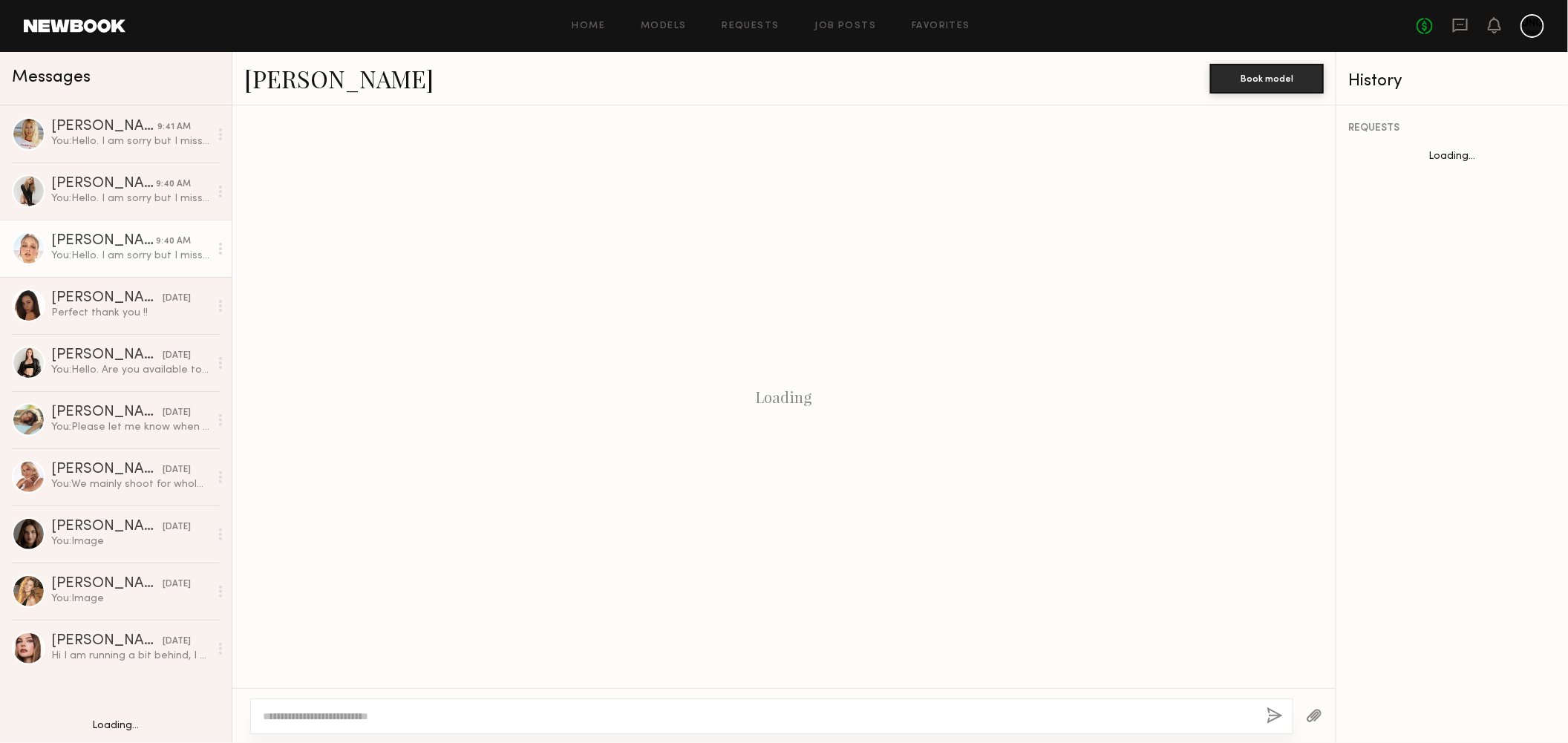
click at [722, 301] on div "Loading" at bounding box center [784, 397] width 1103 height 583
click at [1279, 498] on div "Loading" at bounding box center [784, 397] width 1103 height 583
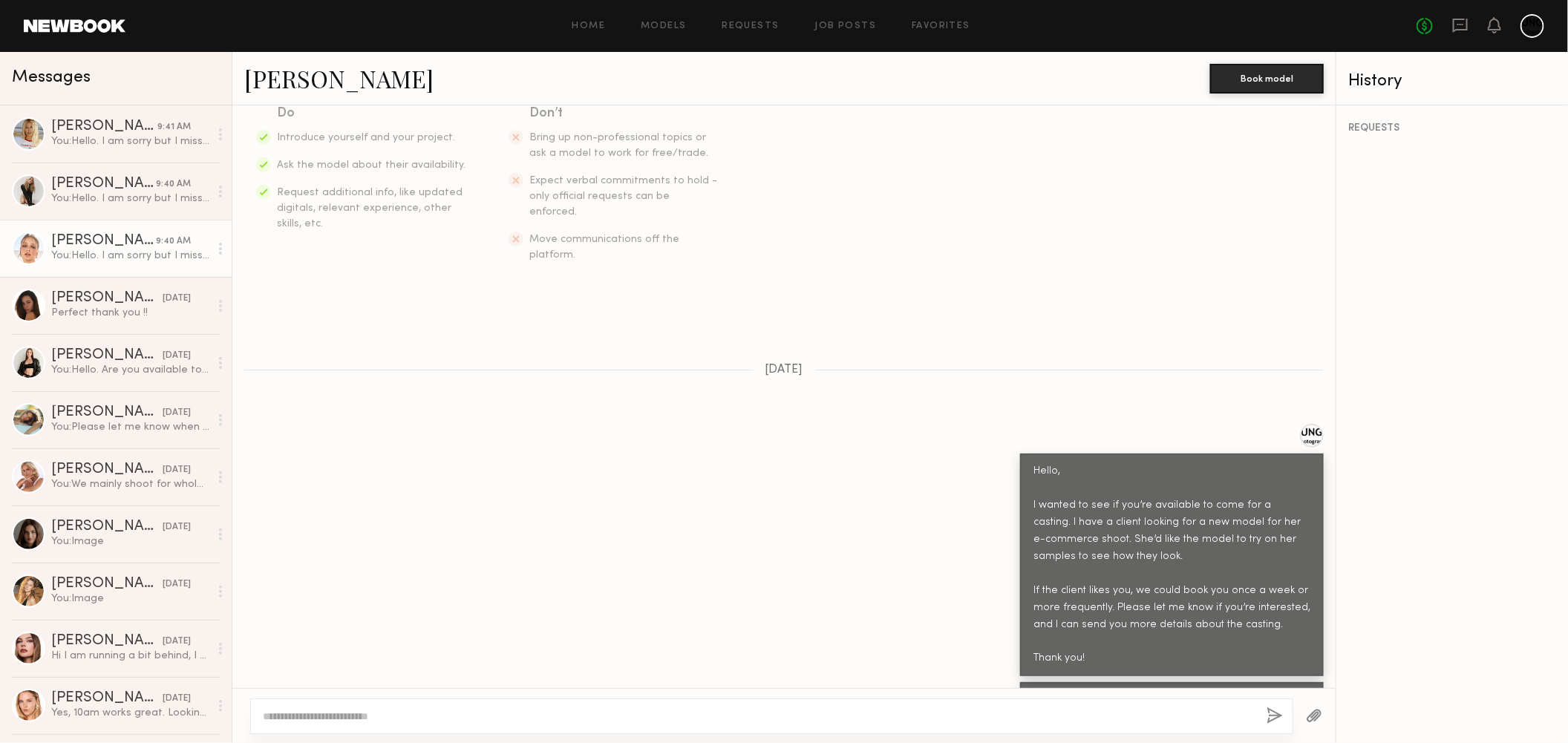
scroll to position [374, 0]
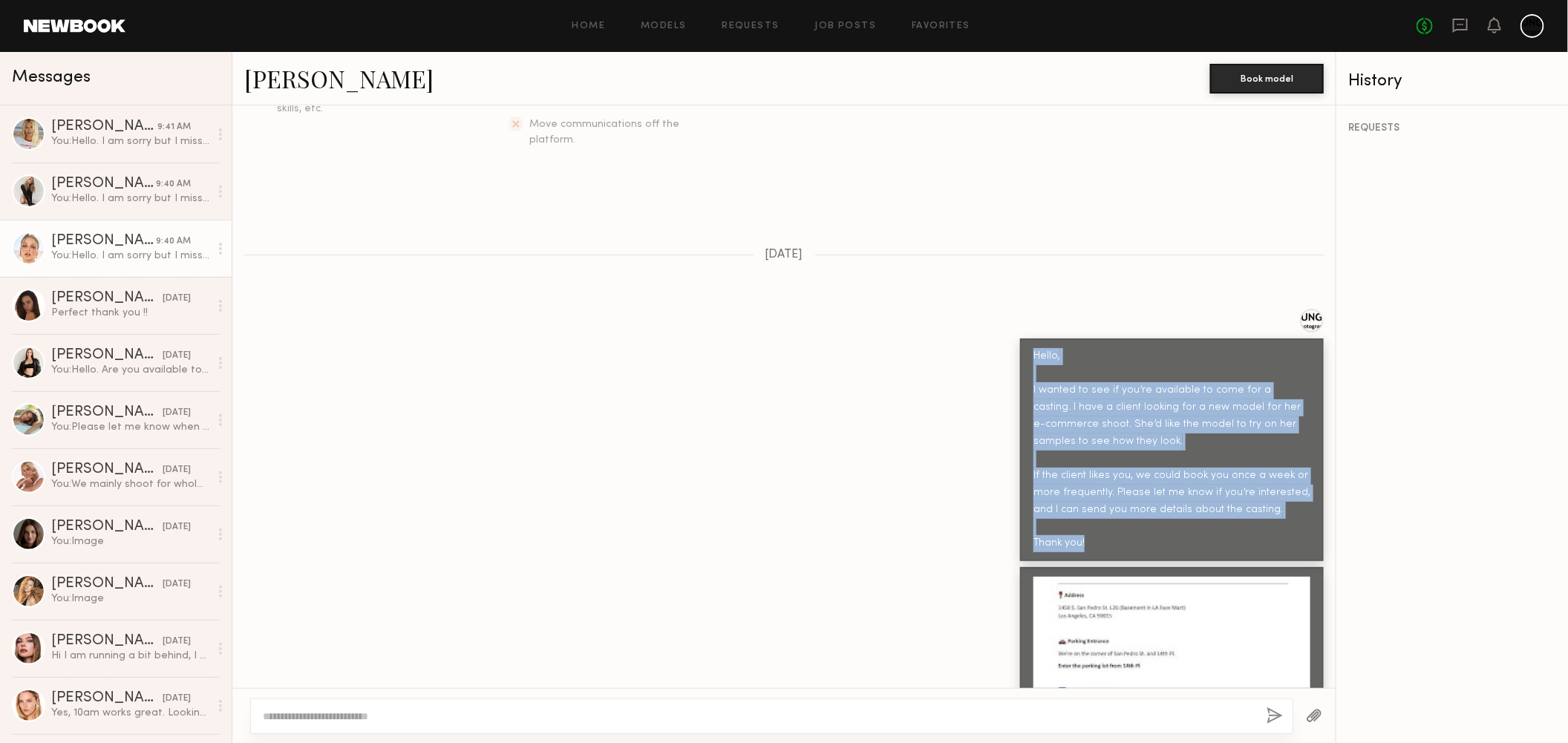
drag, startPoint x: 1084, startPoint y: 523, endPoint x: 1008, endPoint y: 336, distance: 201.9
click at [1020, 338] on div "Hello, I wanted to see if you’re available to come for a casting. I have a clie…" at bounding box center [1172, 449] width 304 height 223
copy div "Hello, I wanted to see if you’re available to come for a casting. I have a clie…"
